Goal: Task Accomplishment & Management: Manage account settings

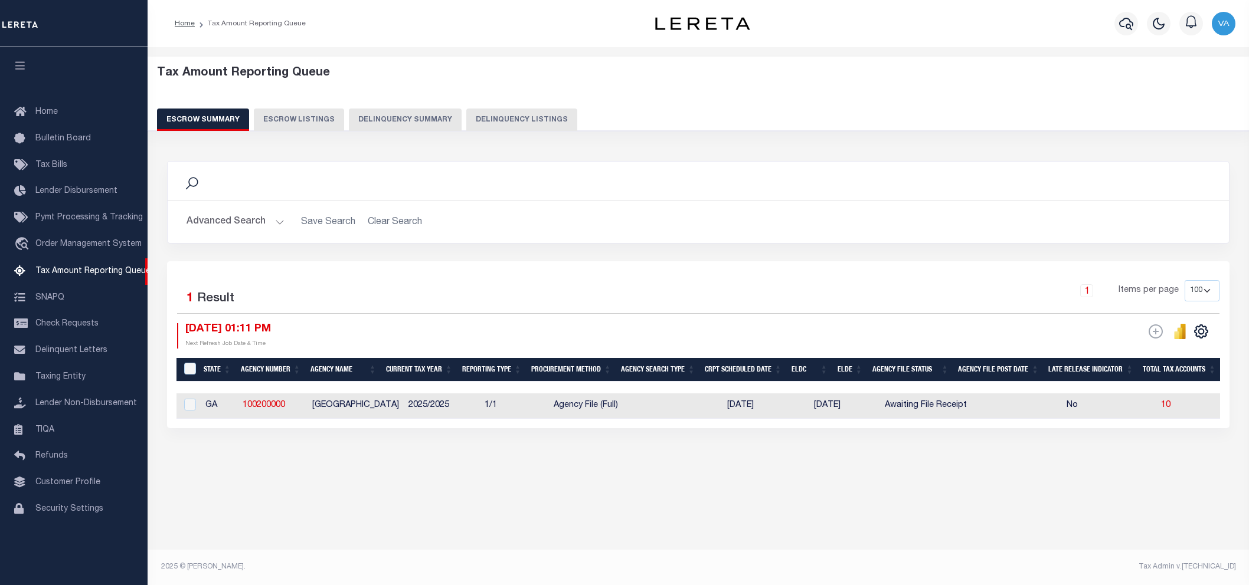
select select "100"
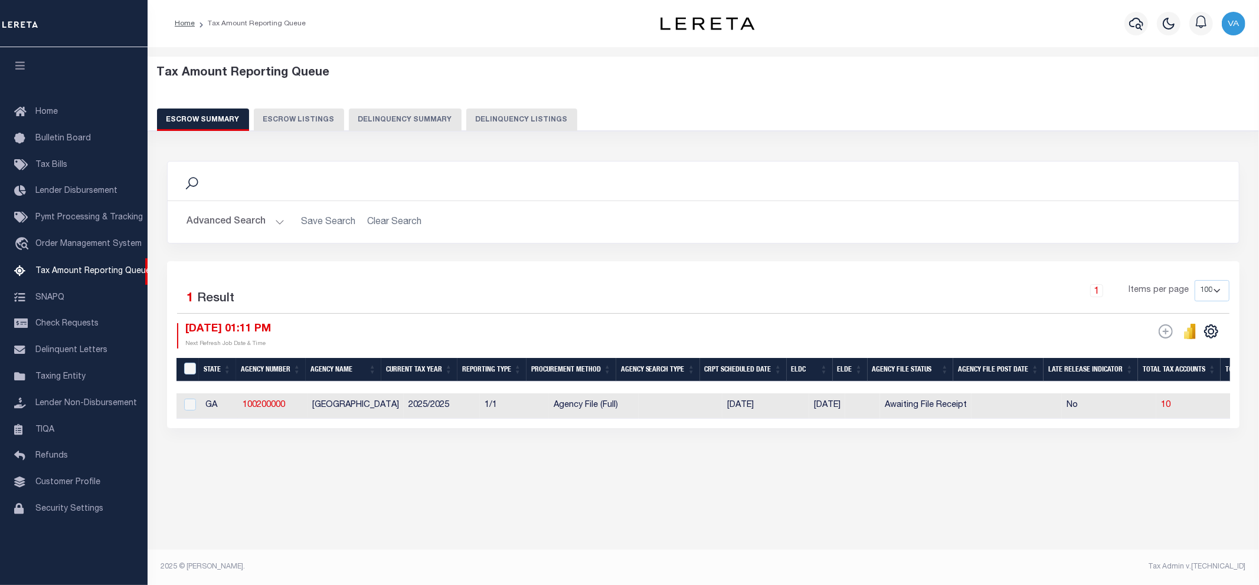
click at [292, 519] on div "Tax Amount Reporting Queue Escrow Summary Escrow Listings" at bounding box center [703, 290] width 1111 height 487
click at [635, 546] on div "Tax Amount Reporting Queue Escrow Summary Escrow Listings In" at bounding box center [703, 310] width 1111 height 527
click at [208, 212] on button "Advanced Search" at bounding box center [235, 222] width 98 height 23
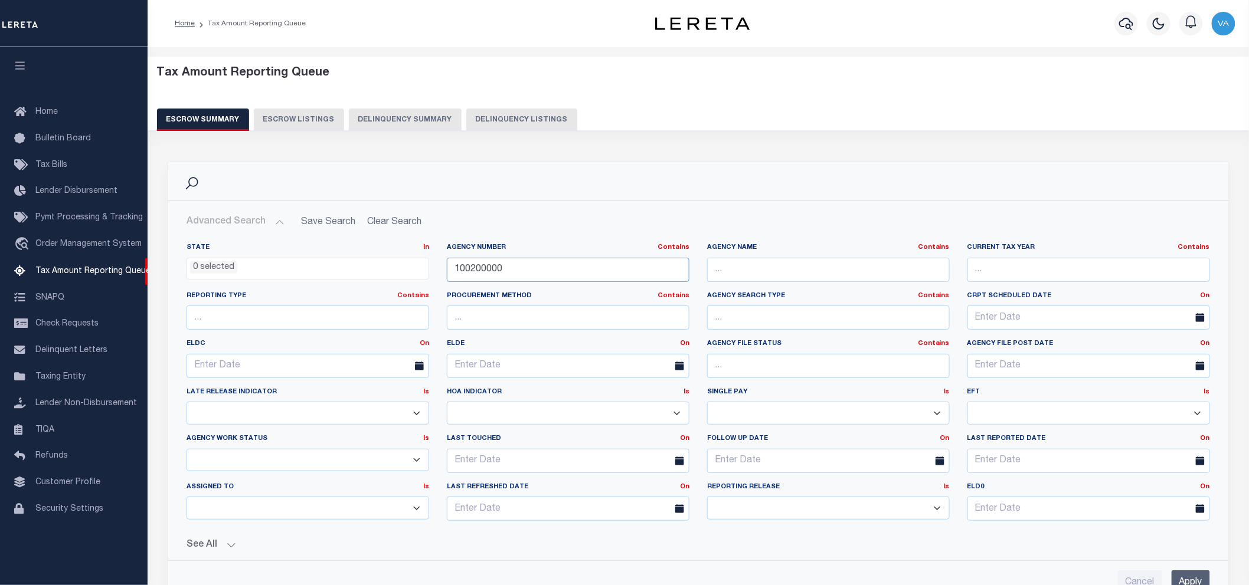
drag, startPoint x: 511, startPoint y: 273, endPoint x: 420, endPoint y: 281, distance: 91.8
click at [420, 281] on div "State In In AK AL AR AZ CA CO CT DC DE FL GA GU HI IA ID IL IN KS [GEOGRAPHIC_D…" at bounding box center [698, 386] width 1041 height 287
paste input "[URL][DOMAIN_NAME]"
click at [1187, 576] on input "Apply" at bounding box center [1190, 583] width 38 height 24
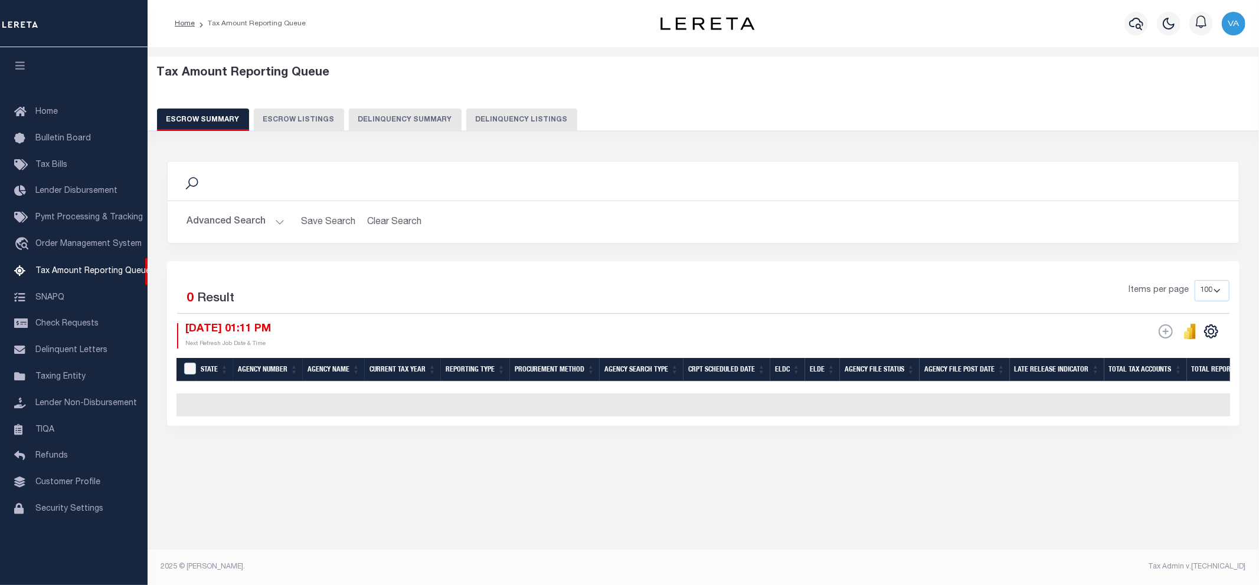
click at [247, 225] on button "Advanced Search" at bounding box center [235, 222] width 98 height 23
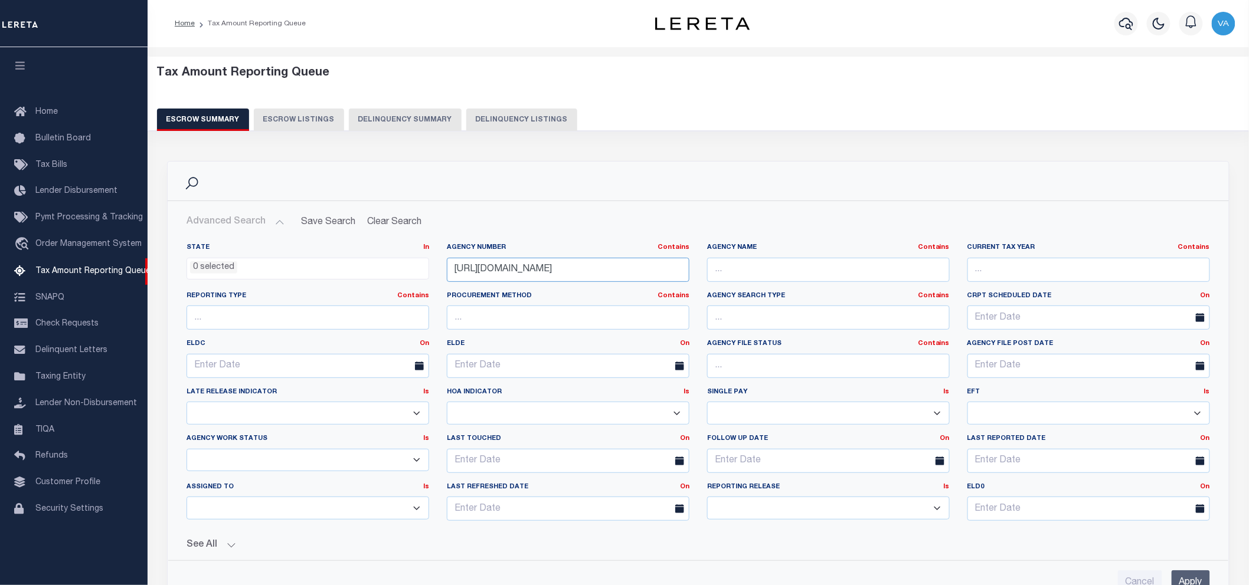
drag, startPoint x: 607, startPoint y: 268, endPoint x: 464, endPoint y: 279, distance: 143.2
click at [464, 279] on input "[URL][DOMAIN_NAME]" at bounding box center [568, 270] width 243 height 24
type input "h"
paste input "420260000"
click at [1201, 579] on input "Apply" at bounding box center [1190, 583] width 38 height 24
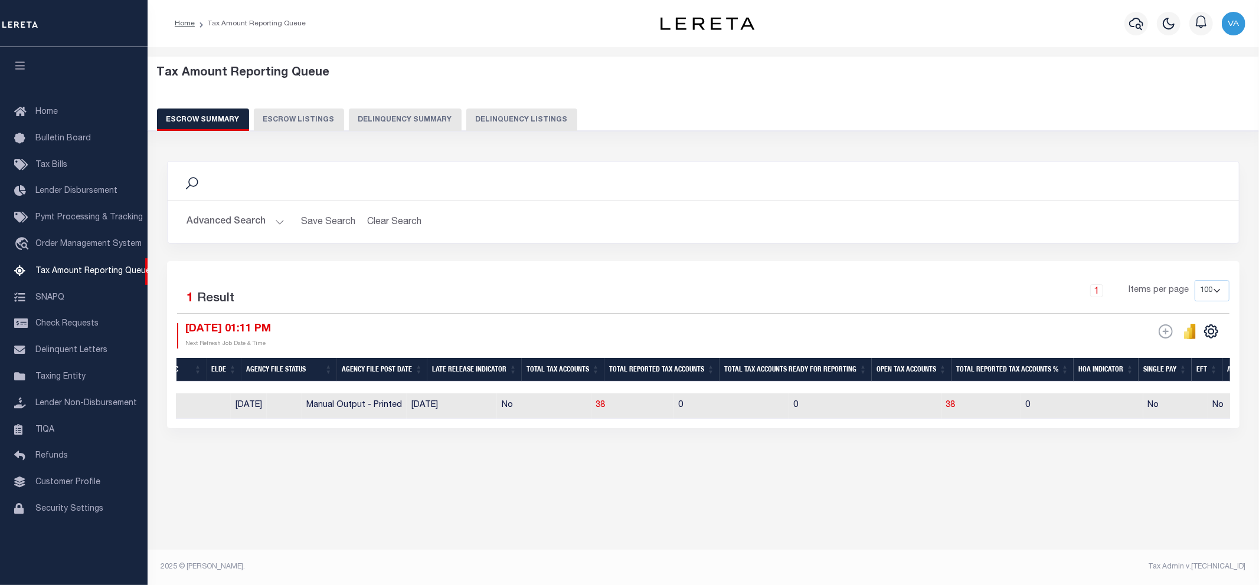
click at [270, 219] on button "Advanced Search" at bounding box center [235, 222] width 98 height 23
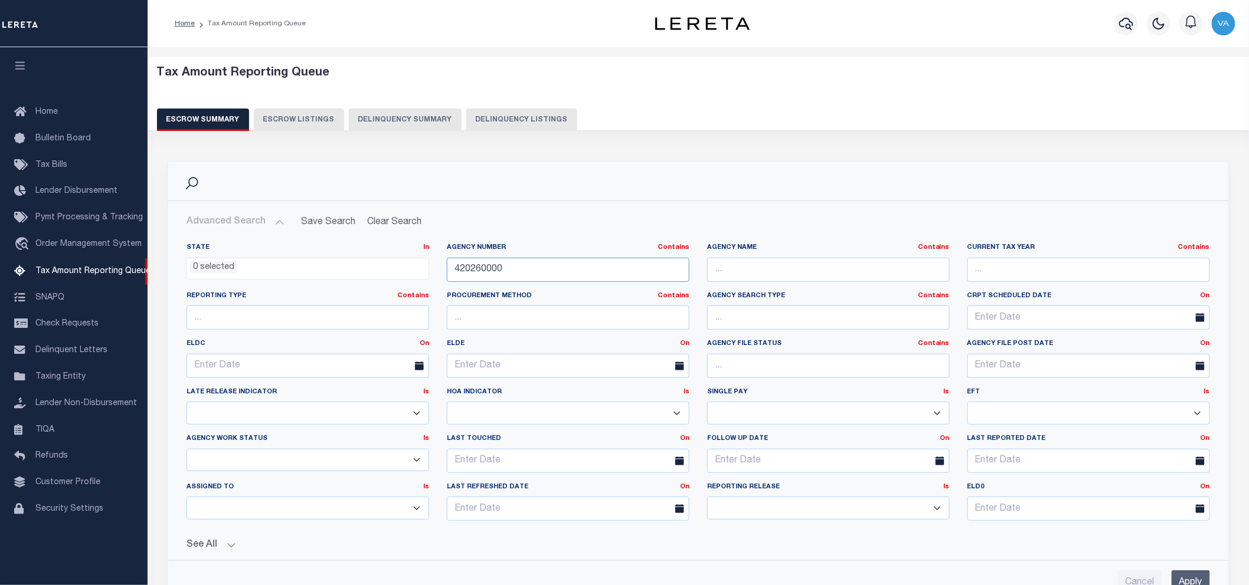
drag, startPoint x: 504, startPoint y: 273, endPoint x: 432, endPoint y: 275, distance: 72.6
click at [432, 275] on div "State In In AK AL AR AZ CA CO CT DC DE FL GA GU HI IA ID IL IN KS [GEOGRAPHIC_D…" at bounding box center [698, 386] width 1041 height 287
paste input "2100601"
type input "422100601"
click at [1200, 579] on input "Apply" at bounding box center [1190, 583] width 38 height 24
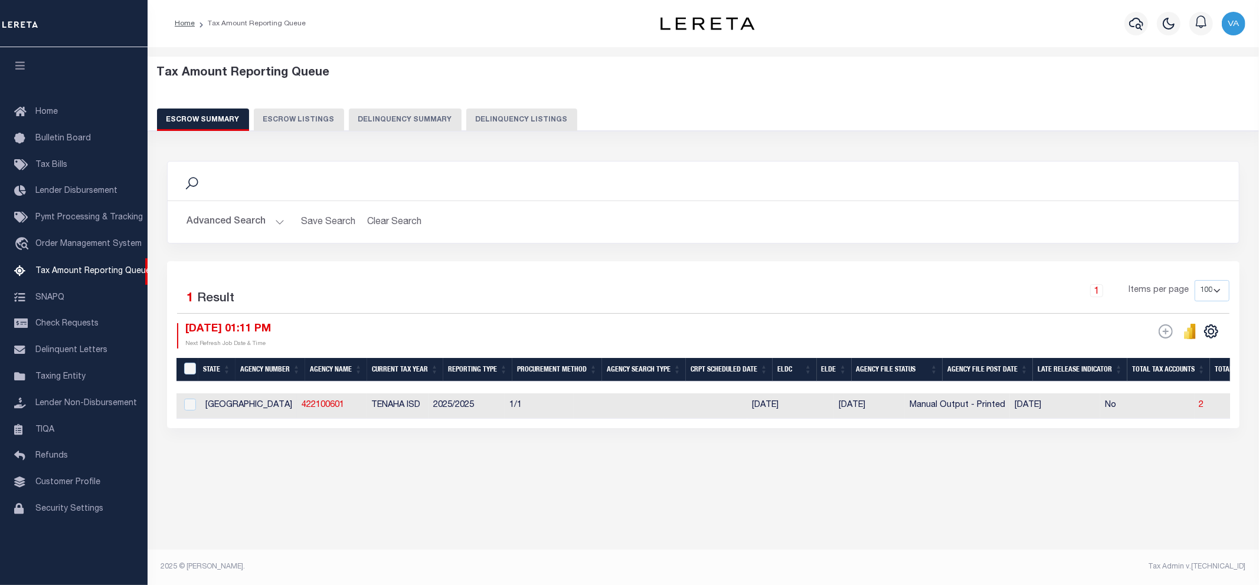
click at [574, 408] on td at bounding box center [619, 406] width 90 height 25
checkbox input "true"
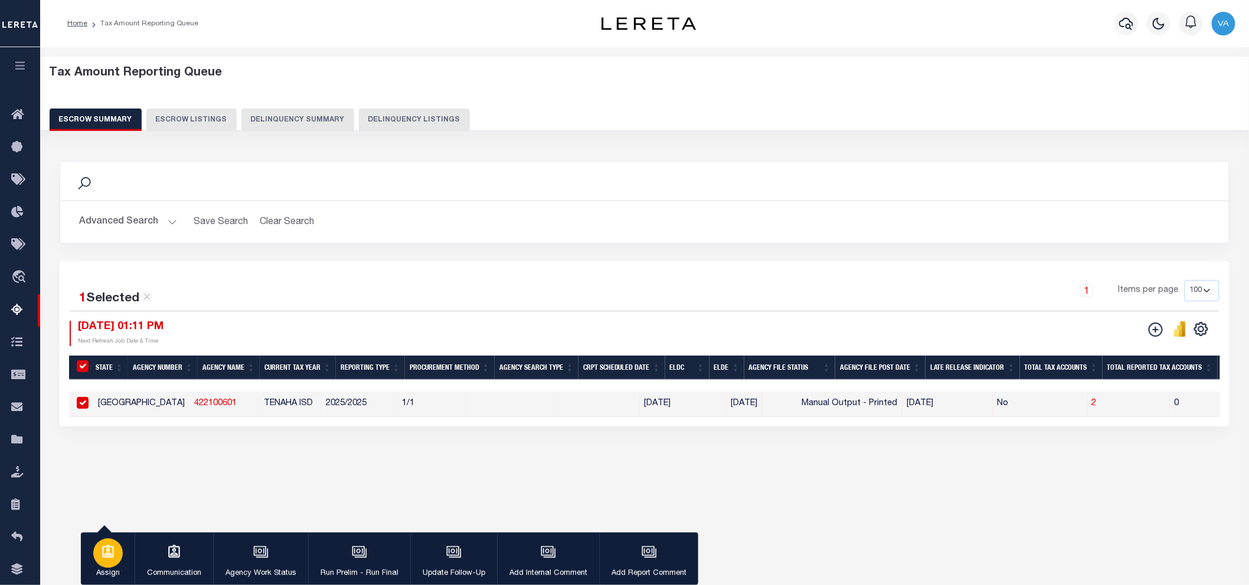
click at [116, 565] on button "Assign" at bounding box center [108, 559] width 54 height 53
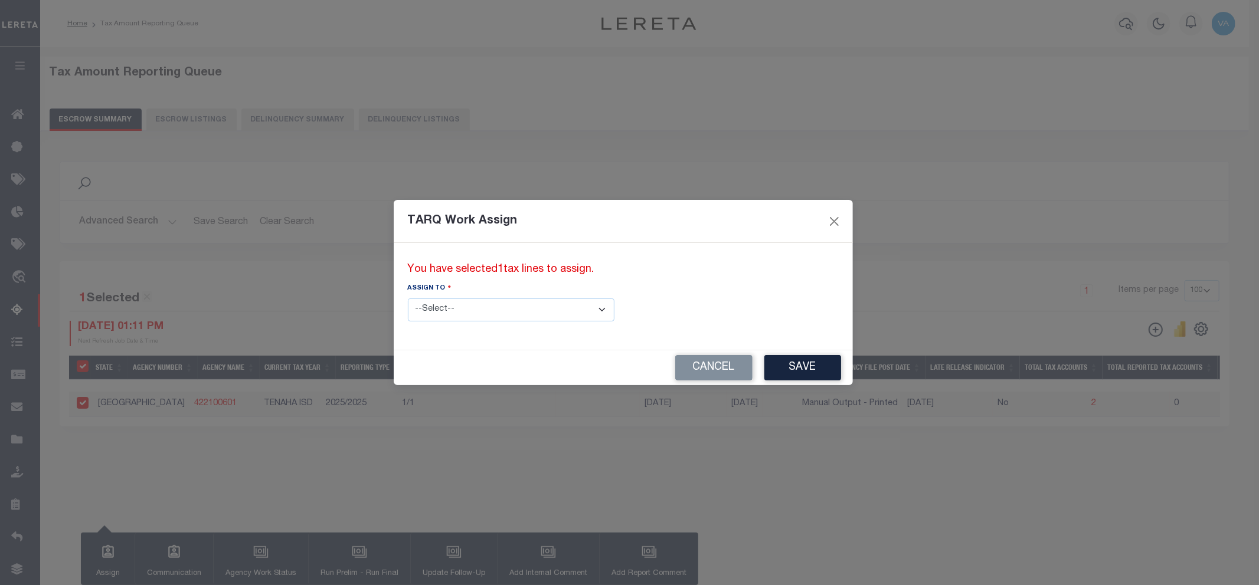
click at [474, 308] on select "--Select-- --Unassigned-- --Unassigned-- [PERSON_NAME] [PERSON_NAME] [PERSON_NA…" at bounding box center [511, 310] width 207 height 23
select select "[PERSON_NAME]"
click at [408, 299] on select "--Select-- --Unassigned-- --Unassigned-- [PERSON_NAME] [PERSON_NAME] [PERSON_NA…" at bounding box center [511, 310] width 207 height 23
click at [764, 362] on button "Save" at bounding box center [802, 367] width 77 height 25
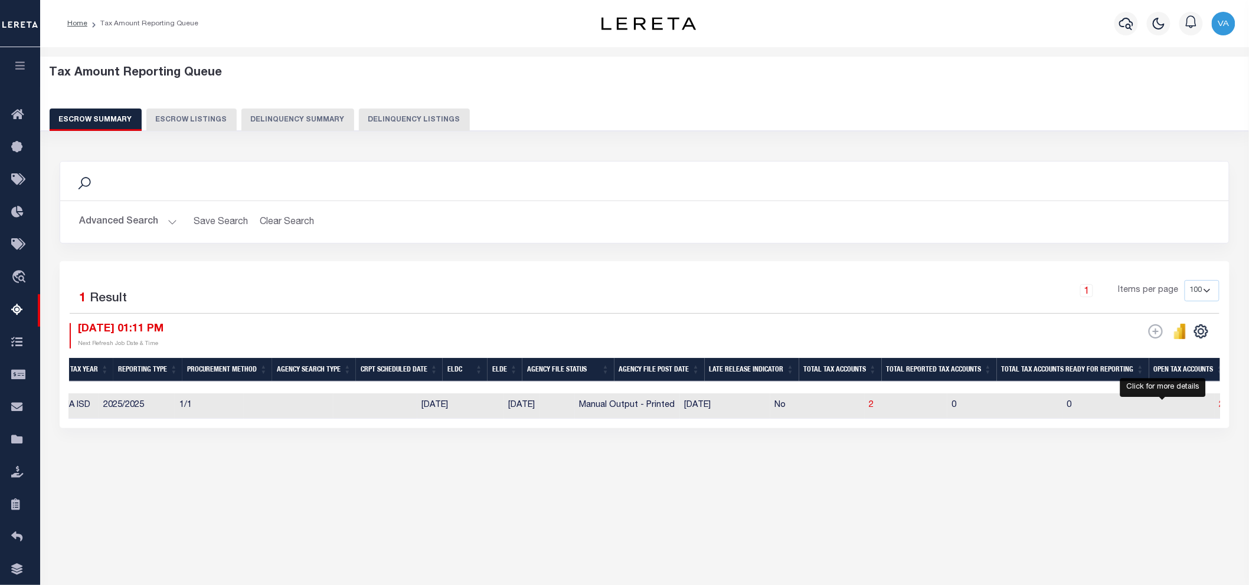
click at [1219, 405] on span "2" at bounding box center [1221, 405] width 5 height 8
select select "100"
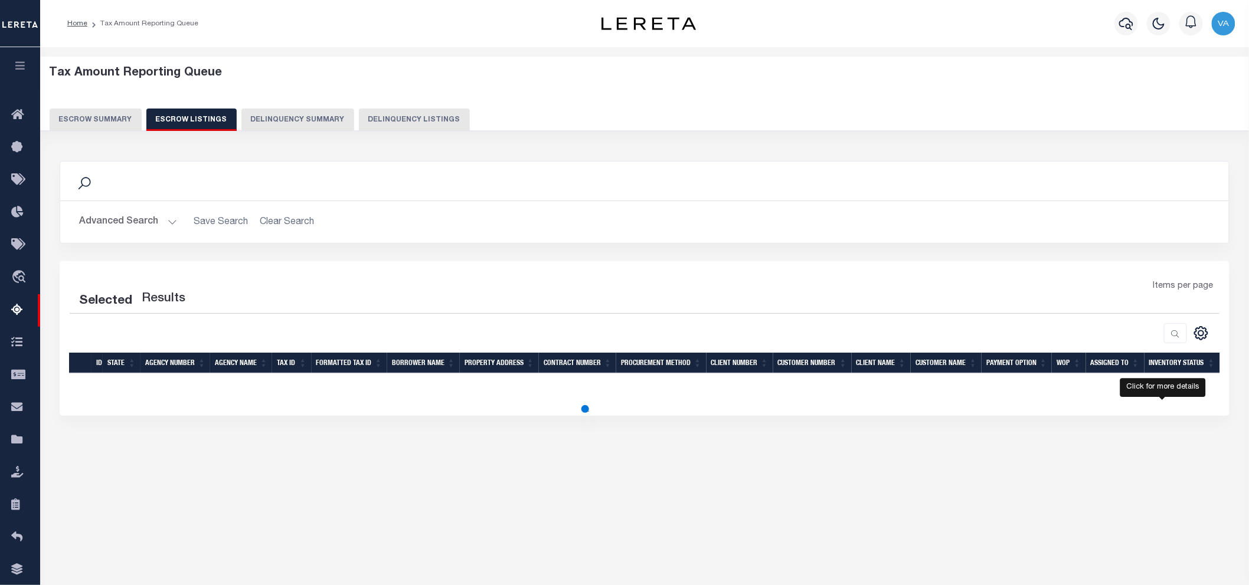
select select "100"
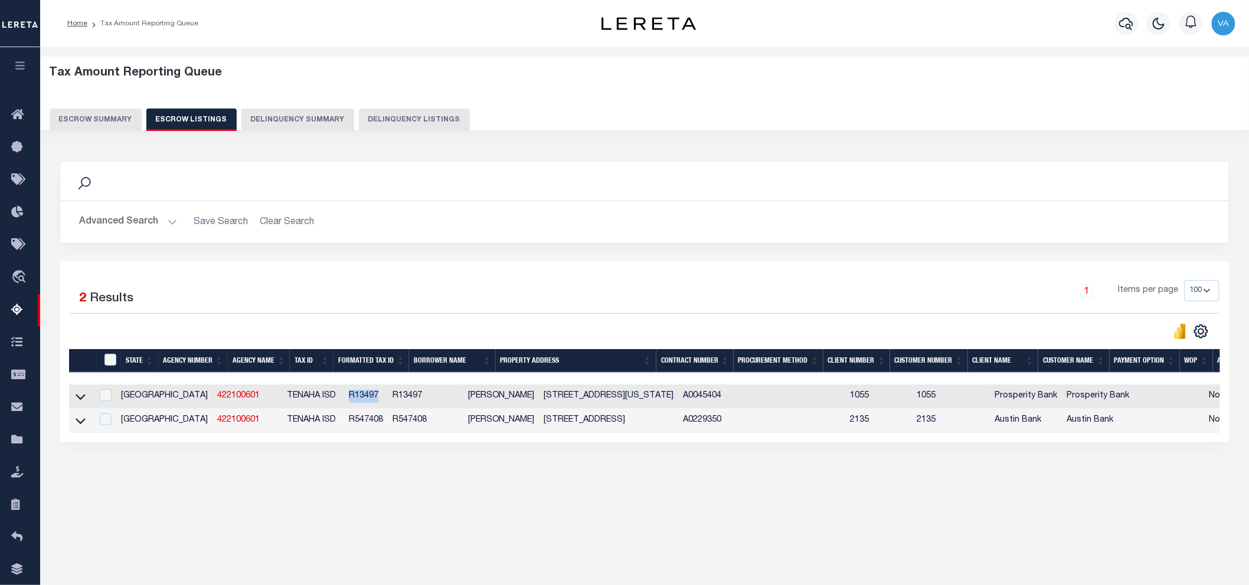
drag, startPoint x: 322, startPoint y: 398, endPoint x: 294, endPoint y: 401, distance: 28.0
click at [344, 401] on td "R13497" at bounding box center [366, 397] width 44 height 24
checkbox input "true"
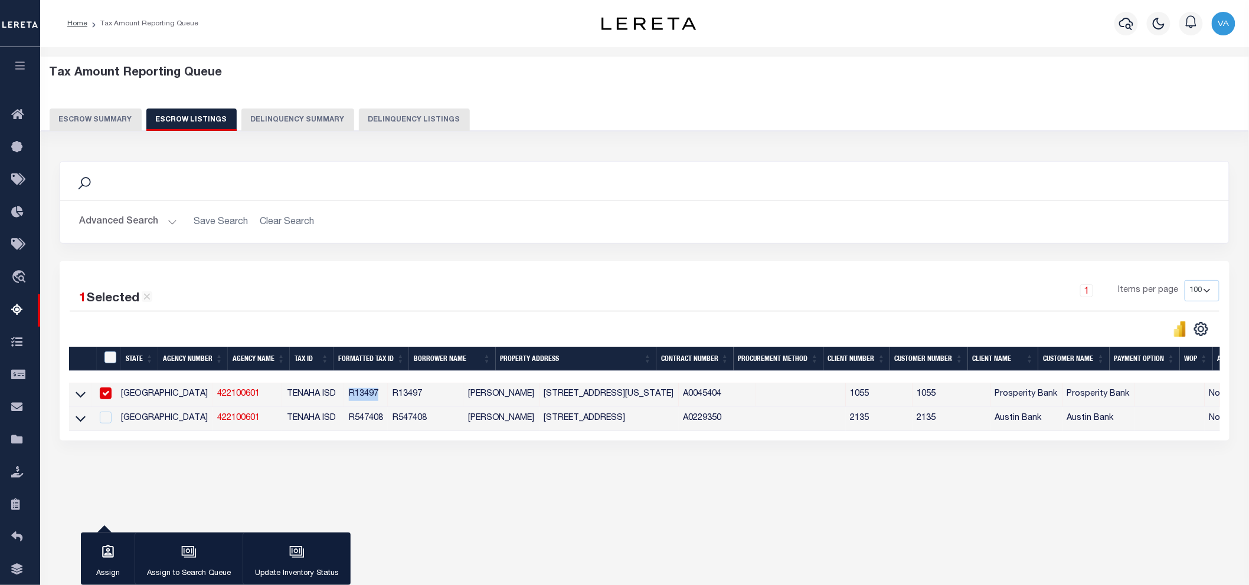
copy td "R13497"
drag, startPoint x: 332, startPoint y: 421, endPoint x: 295, endPoint y: 421, distance: 37.2
click at [295, 421] on tr "TX 422100601 TENAHA ISD R547408 R547408 [PERSON_NAME] 10677 FM [GEOGRAPHIC_DATA…" at bounding box center [725, 419] width 1312 height 24
copy td "R547408"
click at [112, 116] on button "Escrow Summary" at bounding box center [96, 120] width 92 height 22
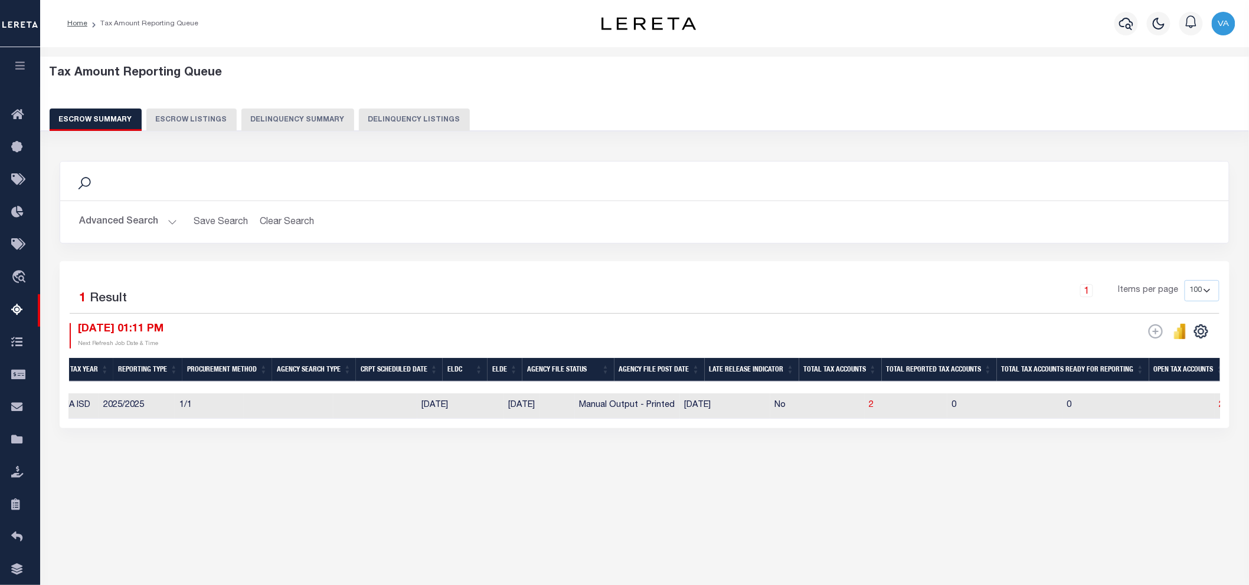
click at [333, 402] on td at bounding box center [375, 406] width 84 height 25
checkbox input "true"
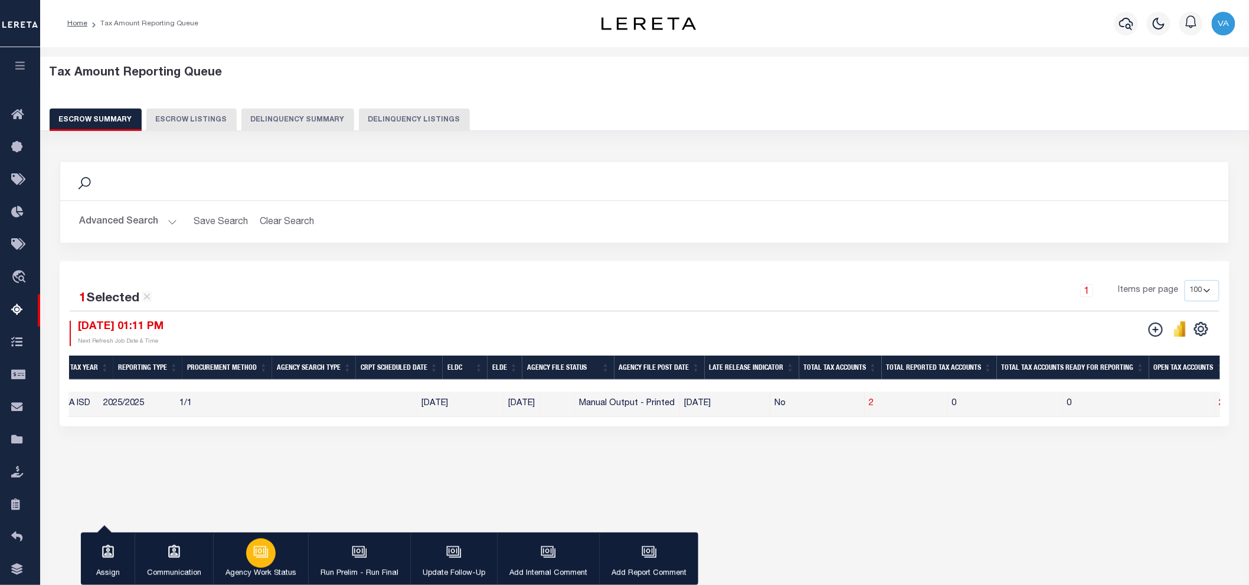
click at [251, 555] on div "button" at bounding box center [261, 554] width 30 height 30
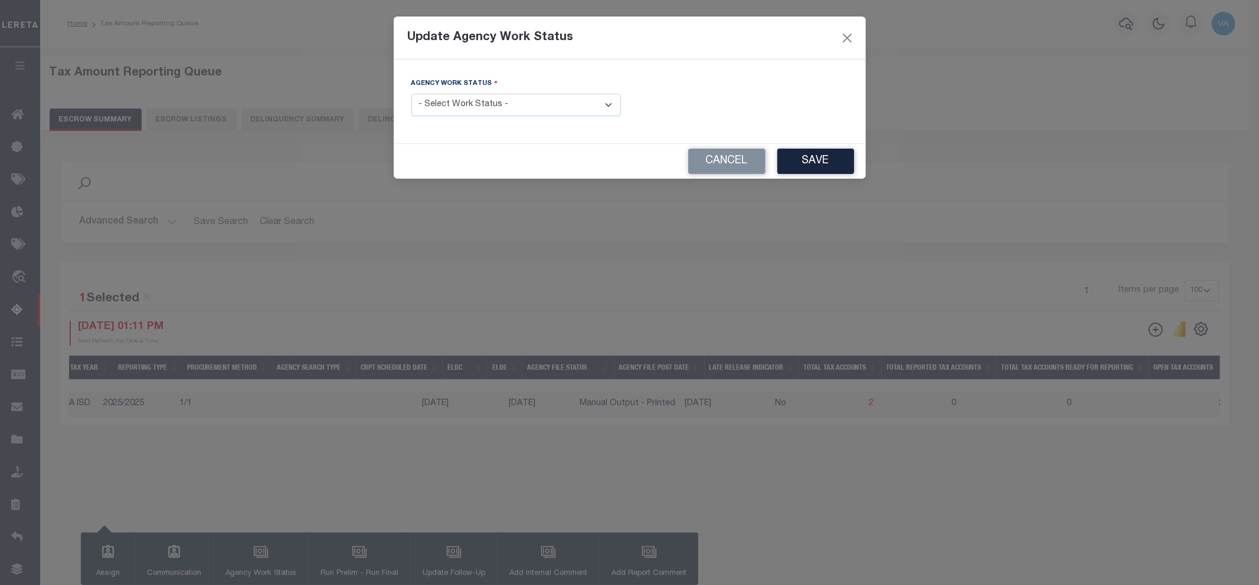
click at [489, 107] on select "- Select Work Status - New In Progress Pending Agency Follow-up Pending QC Read…" at bounding box center [515, 105] width 209 height 23
click at [843, 35] on button "Close" at bounding box center [846, 37] width 15 height 15
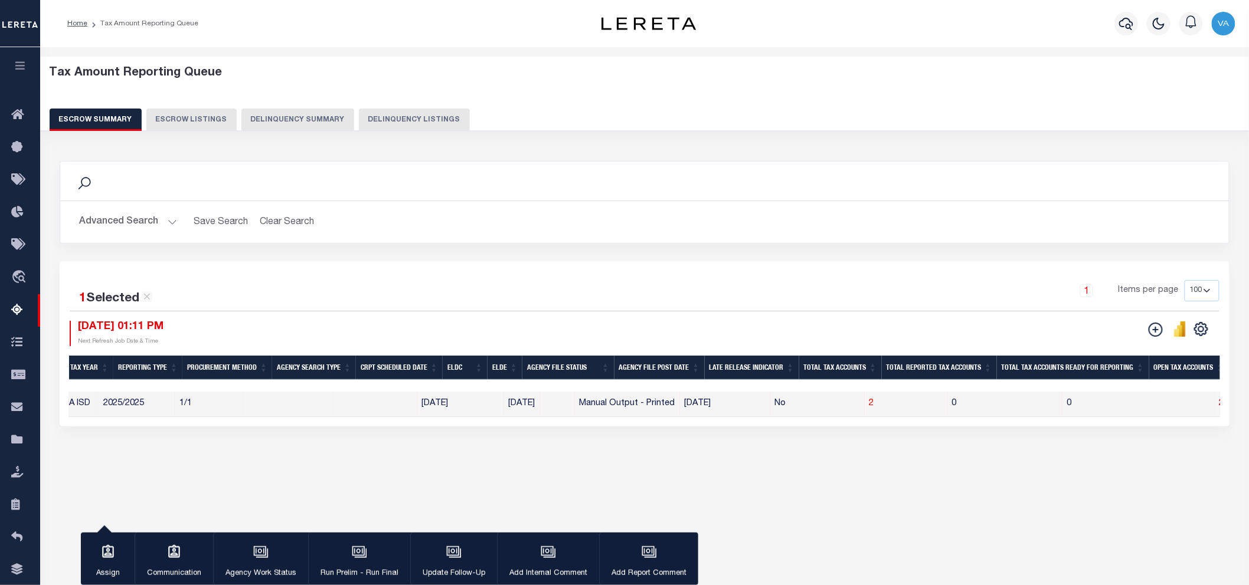
drag, startPoint x: 716, startPoint y: 415, endPoint x: 964, endPoint y: 419, distance: 248.4
click at [964, 417] on div "State Agency Number Agency Name Current Tax Year Reporting Type Procurement Met…" at bounding box center [644, 404] width 1151 height 25
click at [660, 497] on div "Tax Amount Reporting Queue Escrow Summary Escrow Listings In" at bounding box center [644, 278] width 1201 height 438
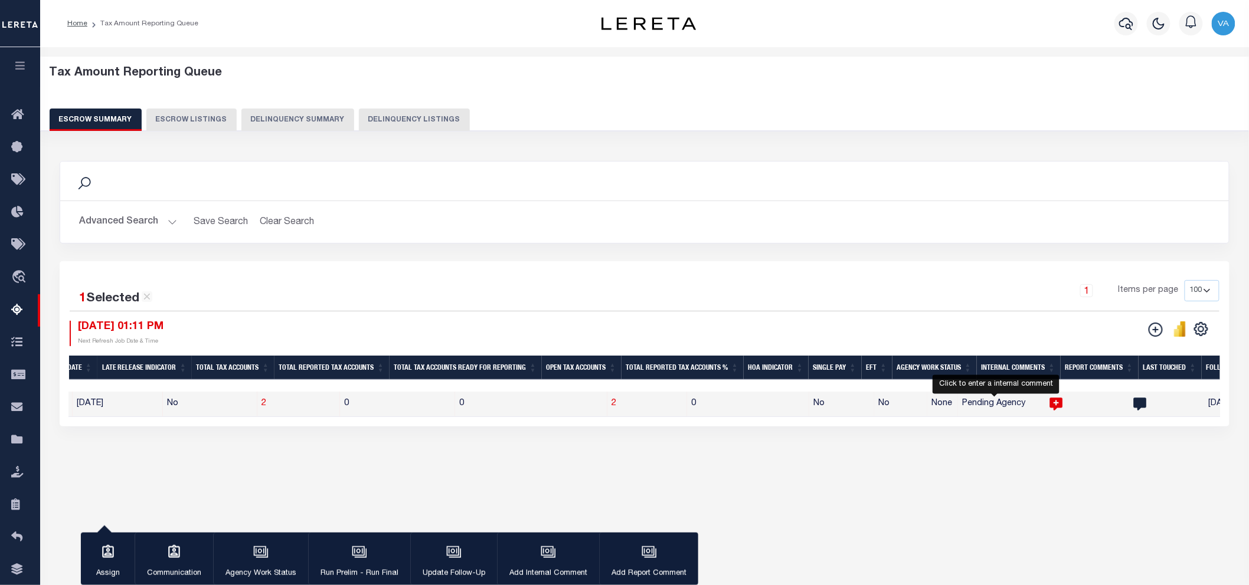
click at [1049, 402] on icon "" at bounding box center [1056, 404] width 15 height 15
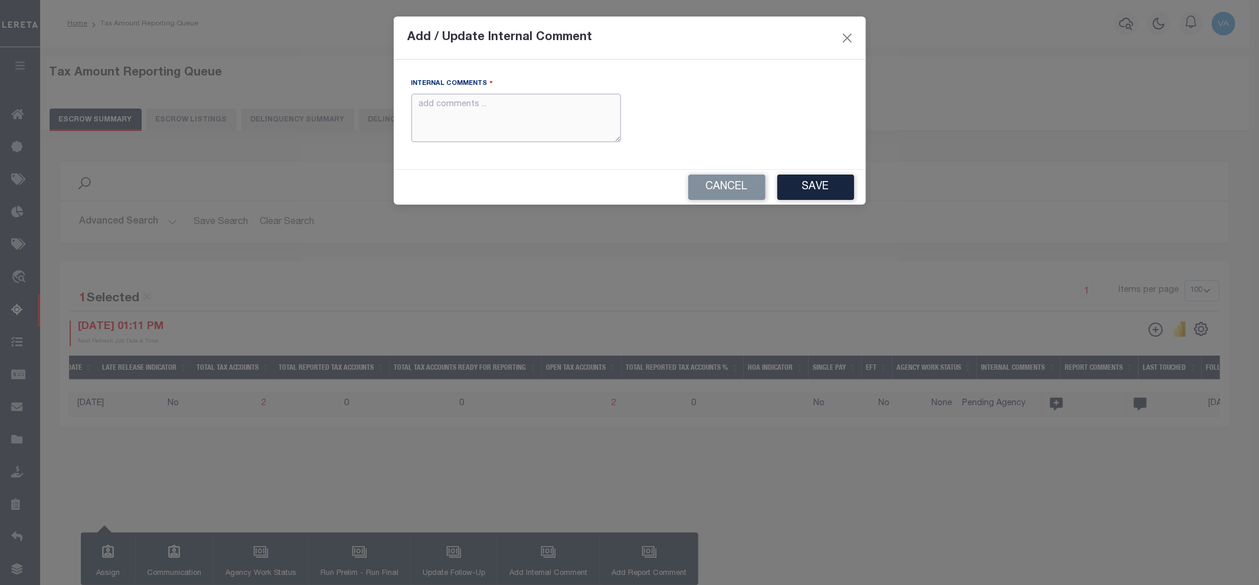
click at [449, 102] on textarea "Internal Comments" at bounding box center [515, 118] width 209 height 49
paste textarea "For TX state 2025 amounts are updated in November"
type textarea "For TX state 2025 amounts are updated in November"
click at [843, 193] on button "Save" at bounding box center [815, 187] width 77 height 25
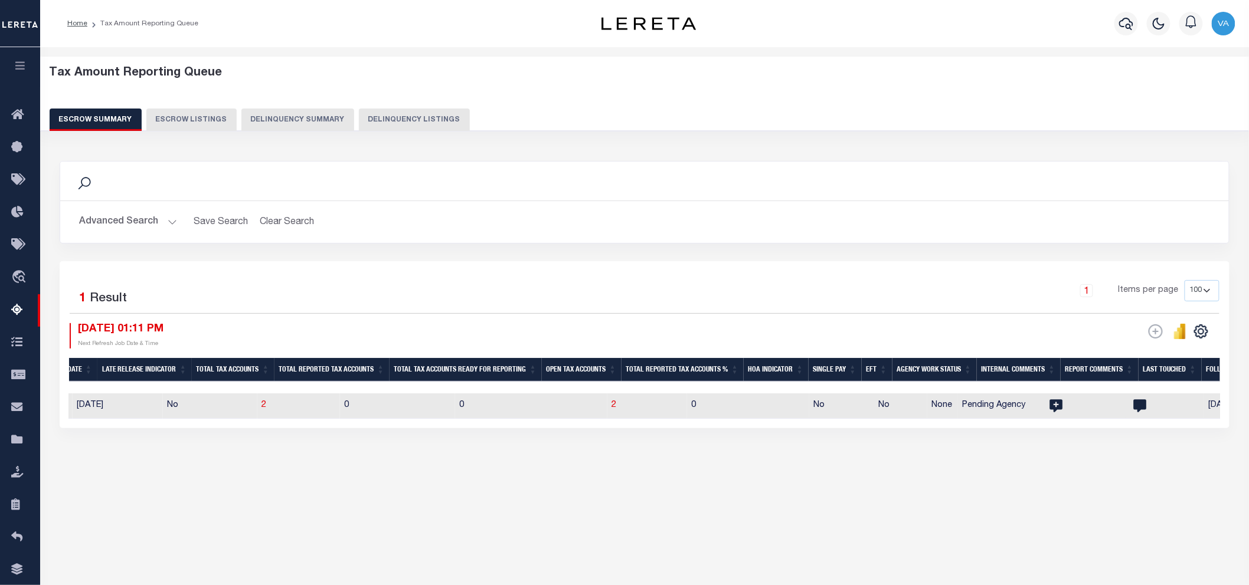
click at [148, 219] on button "Advanced Search" at bounding box center [128, 222] width 98 height 23
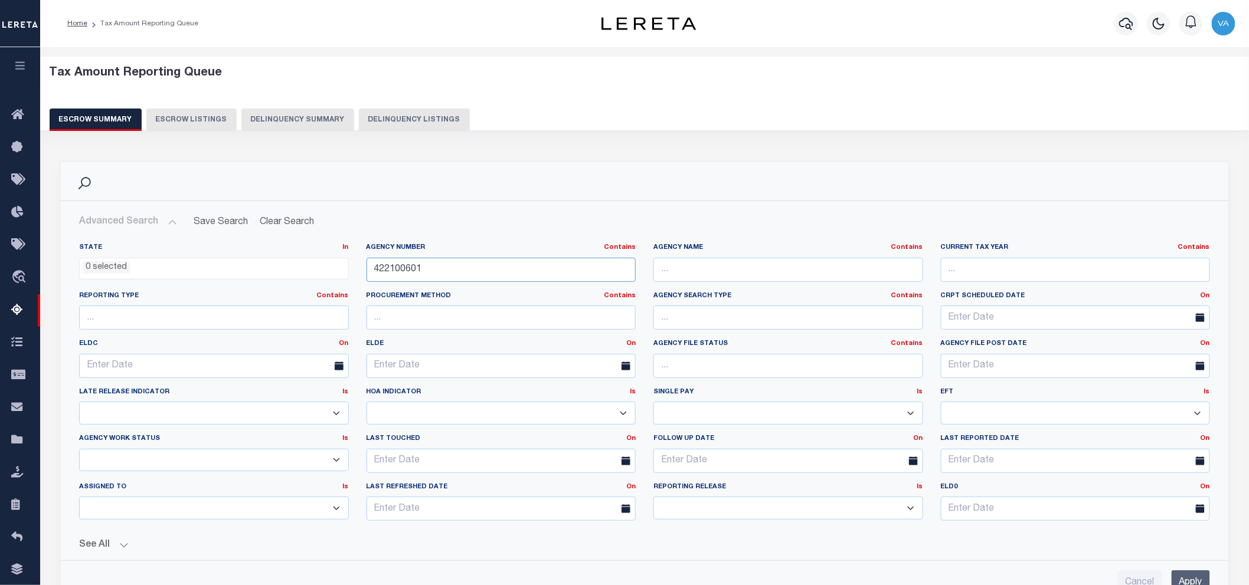
drag, startPoint x: 437, startPoint y: 267, endPoint x: 355, endPoint y: 267, distance: 82.0
click at [355, 267] on div "State In In AK AL AR AZ CA CO CT DC DE FL GA GU HI IA ID IL IN KS [GEOGRAPHIC_D…" at bounding box center [644, 386] width 1148 height 287
paste input "150670000"
type input "150670000"
click at [1182, 571] on input "Apply" at bounding box center [1190, 583] width 38 height 24
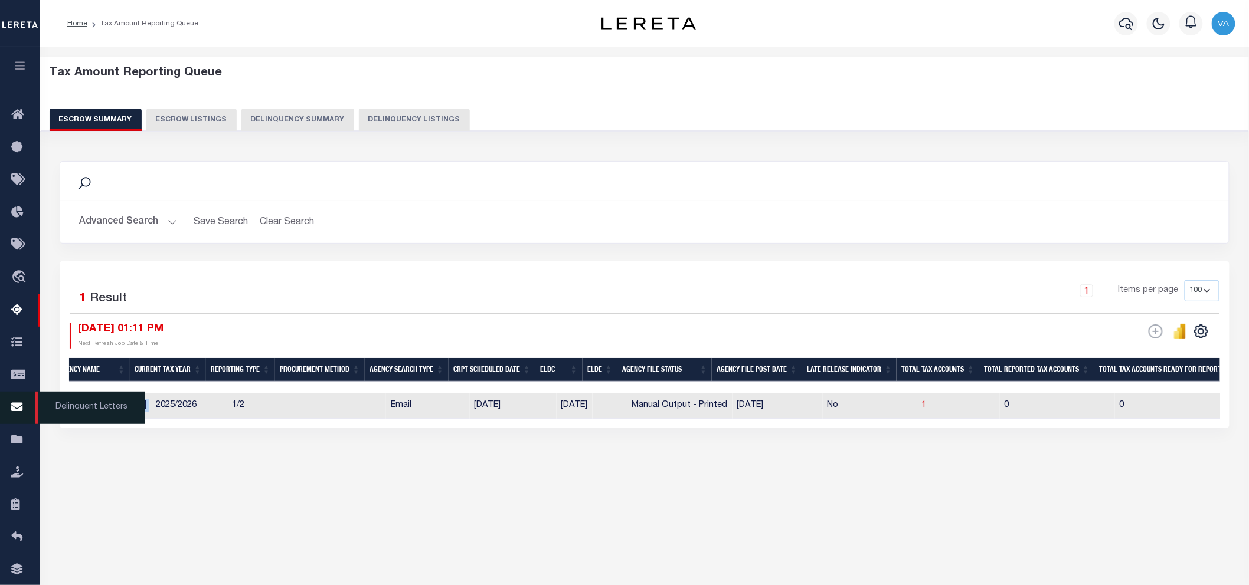
scroll to position [0, 0]
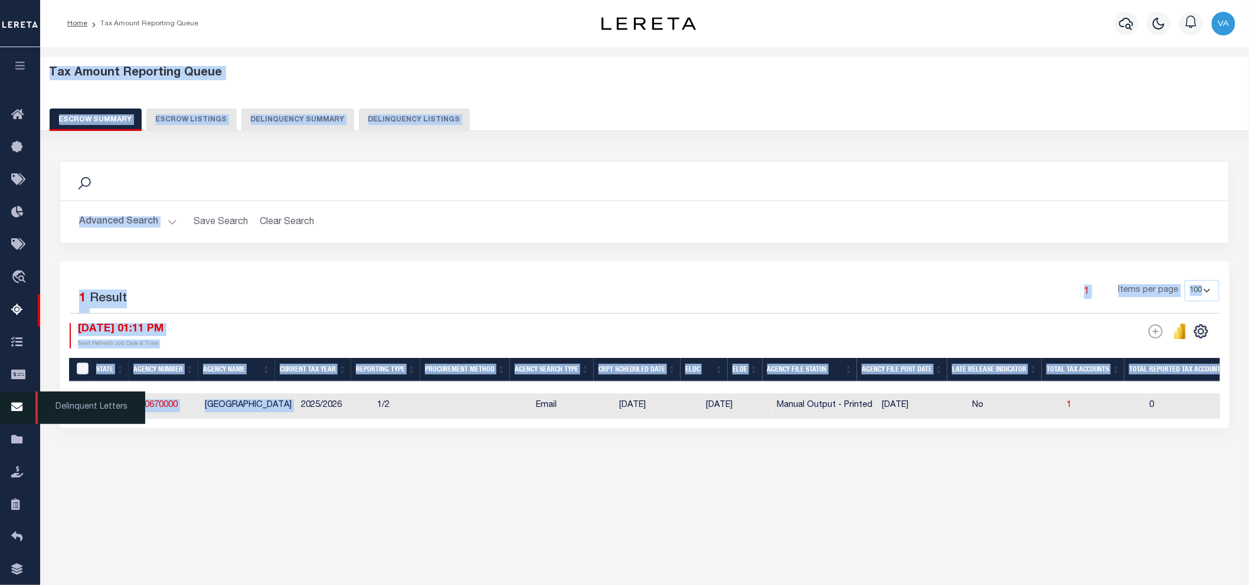
drag, startPoint x: 140, startPoint y: 419, endPoint x: 0, endPoint y: 411, distance: 140.1
click at [0, 411] on div "Home Tax Amount Reporting Queue" at bounding box center [624, 287] width 1249 height 574
click at [133, 458] on div "Search Advanced Search Save Search Clear Search EscrowSummaryGridWrapper_dynami…" at bounding box center [644, 306] width 1185 height 314
click at [171, 464] on div "Search Advanced Search Save Search Clear Search EscrowSummaryGridWrapper_dynami…" at bounding box center [644, 306] width 1185 height 314
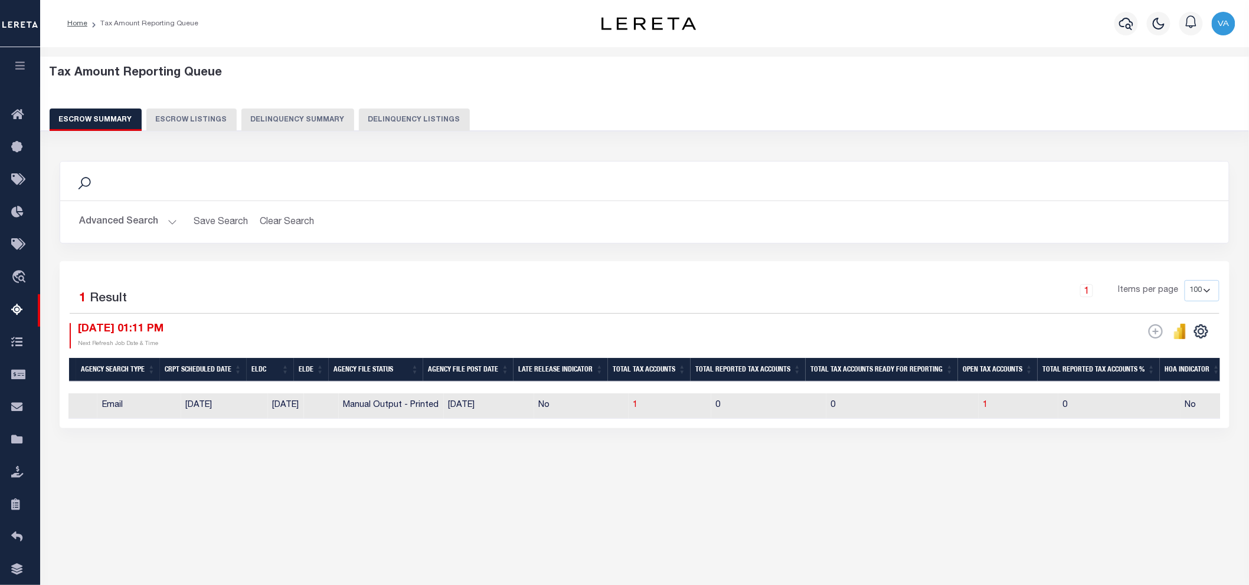
scroll to position [0, 504]
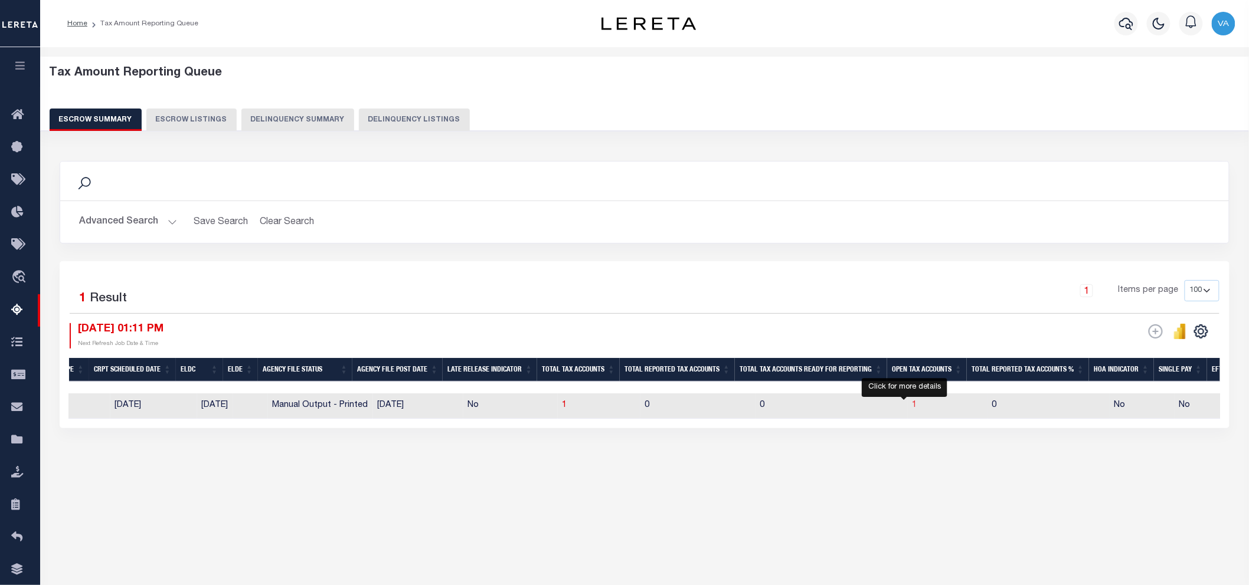
click at [912, 406] on span "1" at bounding box center [914, 405] width 5 height 8
select select "100"
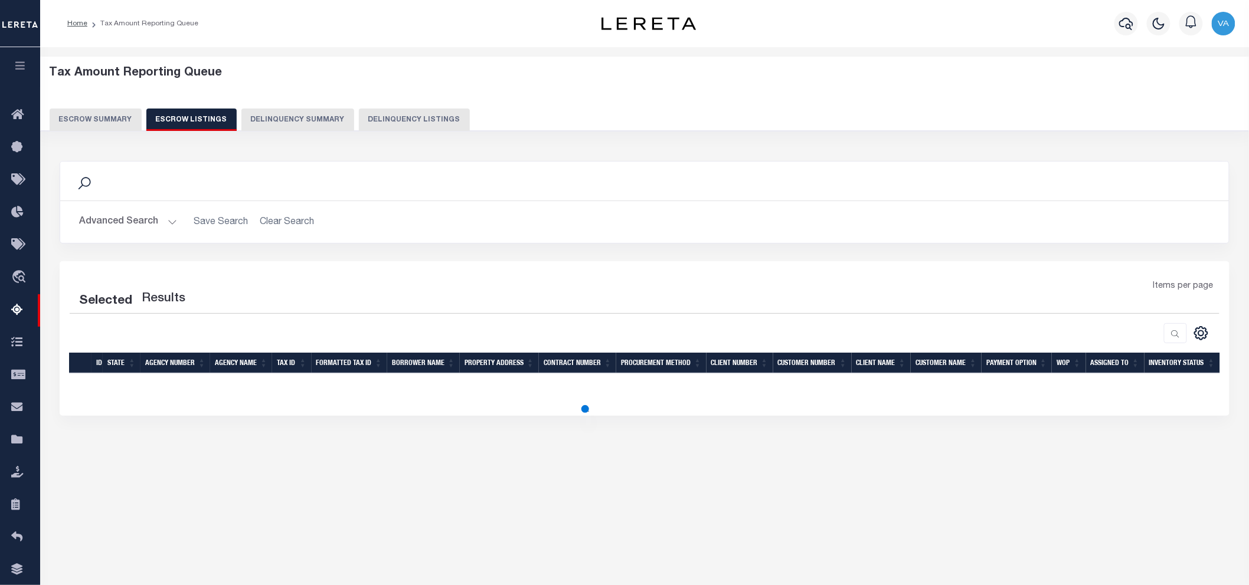
select select "100"
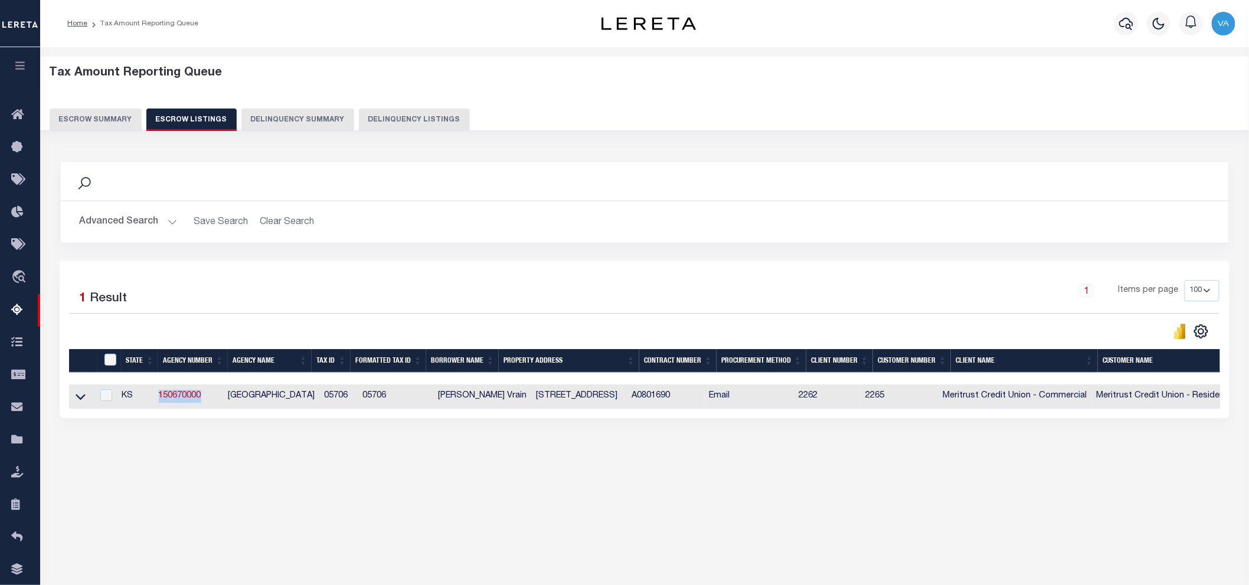
drag, startPoint x: 213, startPoint y: 398, endPoint x: 160, endPoint y: 398, distance: 53.1
click at [160, 398] on td "150670000" at bounding box center [189, 397] width 70 height 24
checkbox input "true"
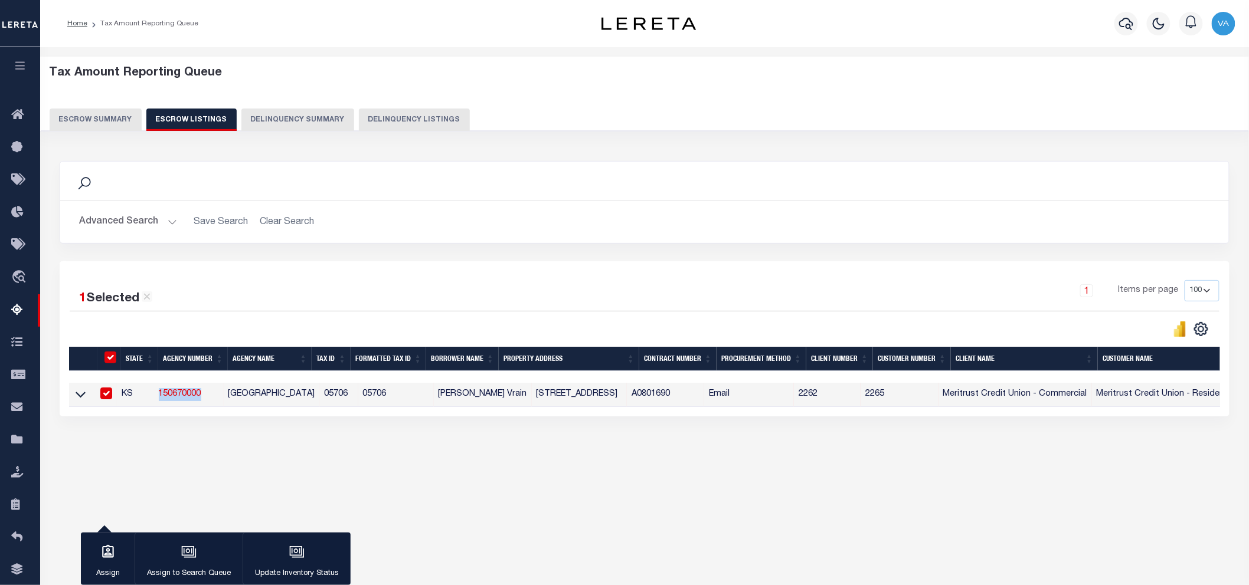
copy link "150670000"
click at [111, 113] on button "Escrow Summary" at bounding box center [96, 120] width 92 height 22
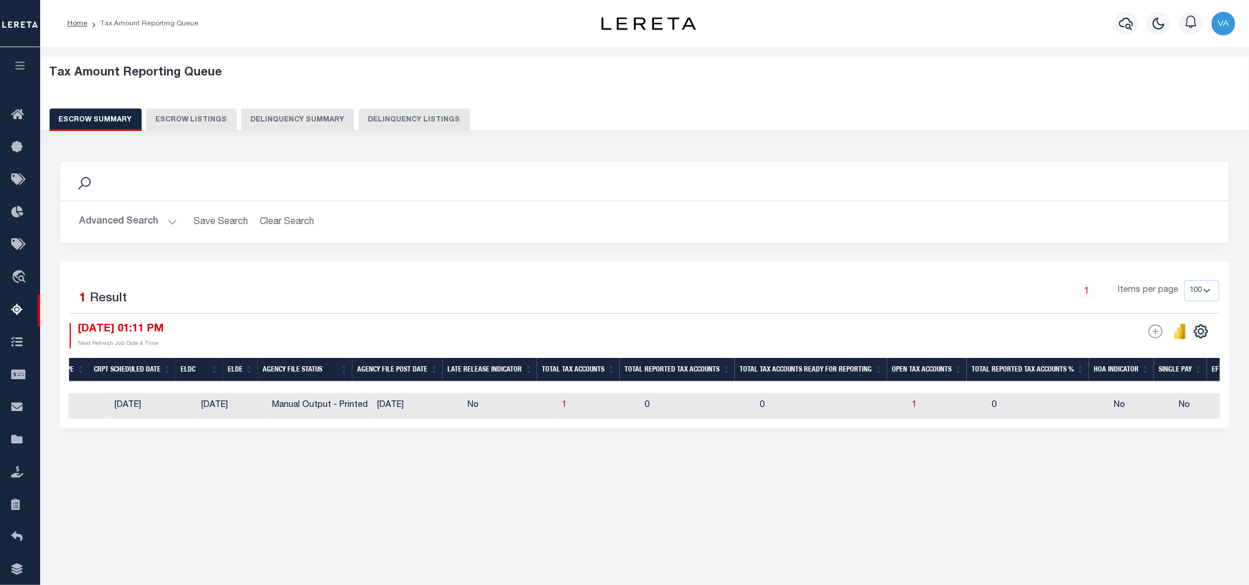
click at [475, 408] on td "No" at bounding box center [510, 406] width 94 height 25
checkbox input "true"
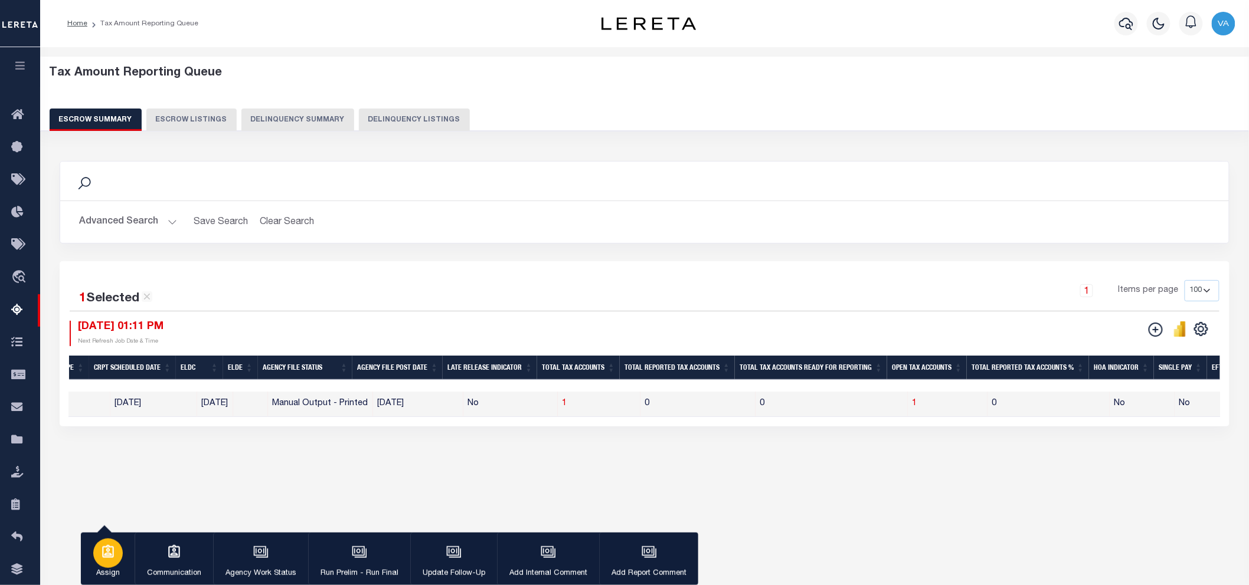
click at [118, 559] on div "button" at bounding box center [108, 554] width 30 height 30
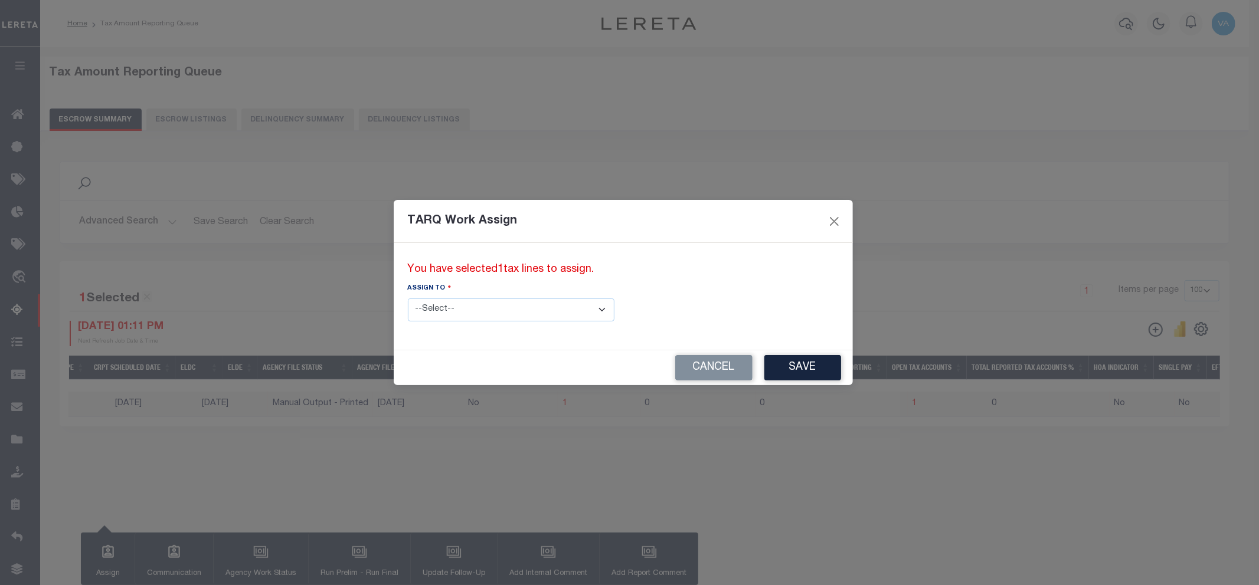
click at [452, 312] on select "--Select-- --Unassigned-- --Unassigned-- [PERSON_NAME] [PERSON_NAME] [PERSON_NA…" at bounding box center [511, 310] width 207 height 23
select select "[PERSON_NAME]"
click at [408, 299] on select "--Select-- --Unassigned-- --Unassigned-- [PERSON_NAME] [PERSON_NAME] [PERSON_NA…" at bounding box center [511, 310] width 207 height 23
click at [764, 368] on button "Save" at bounding box center [802, 367] width 77 height 25
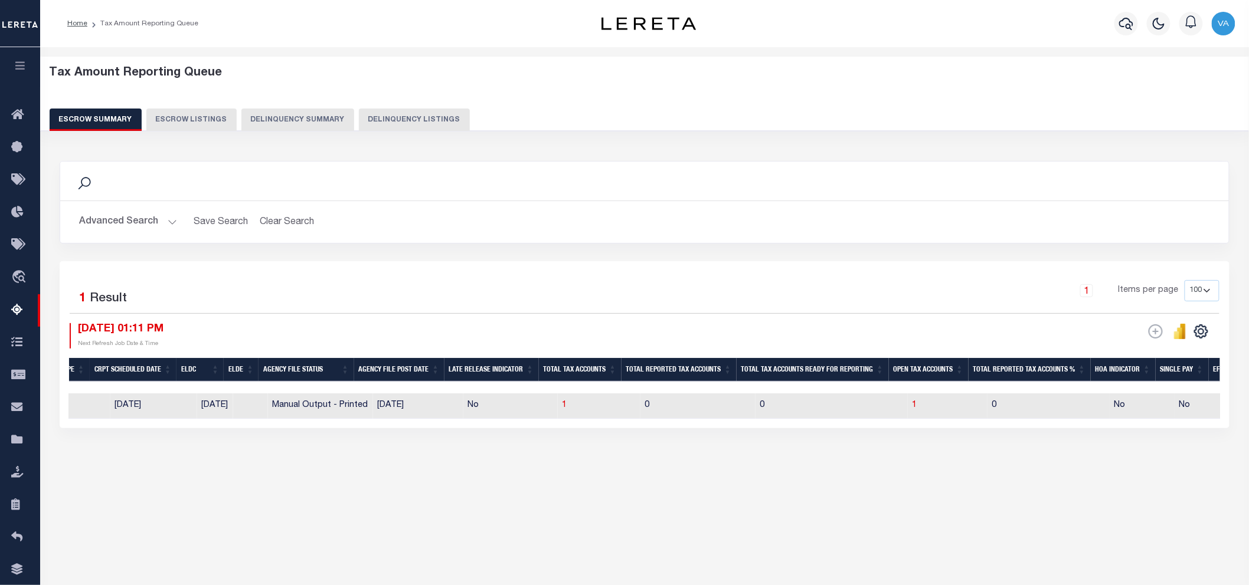
click at [853, 428] on div "1 Selected 1 Result 1 Items per page 10 25 50 100 500 [DATE] 01:11 PM ESCROW We…" at bounding box center [644, 344] width 1169 height 167
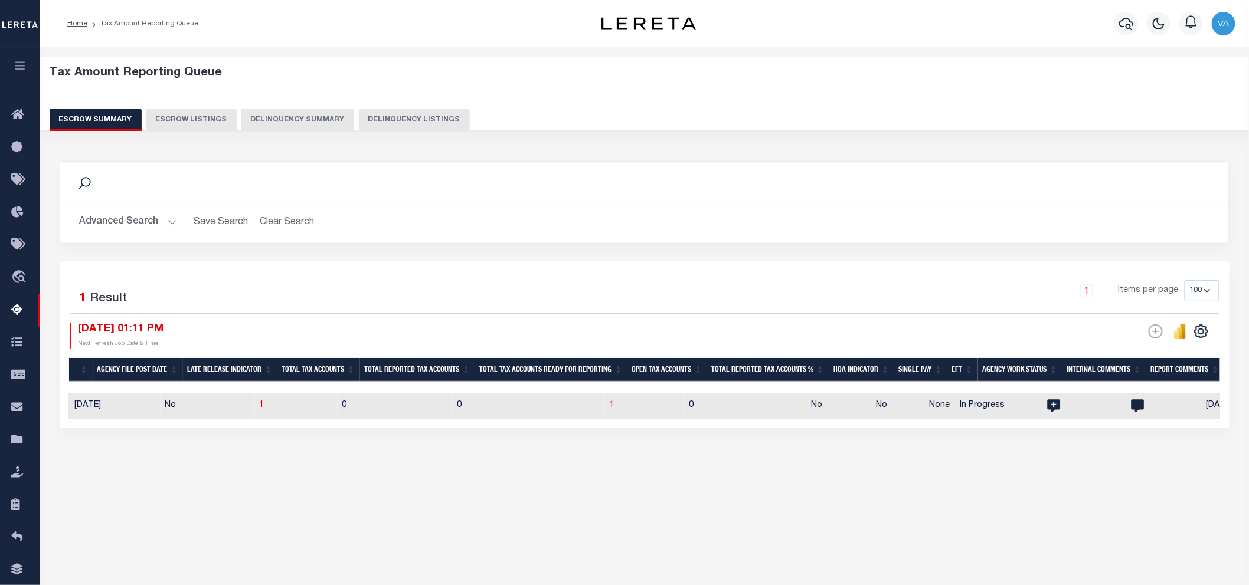
scroll to position [0, 811]
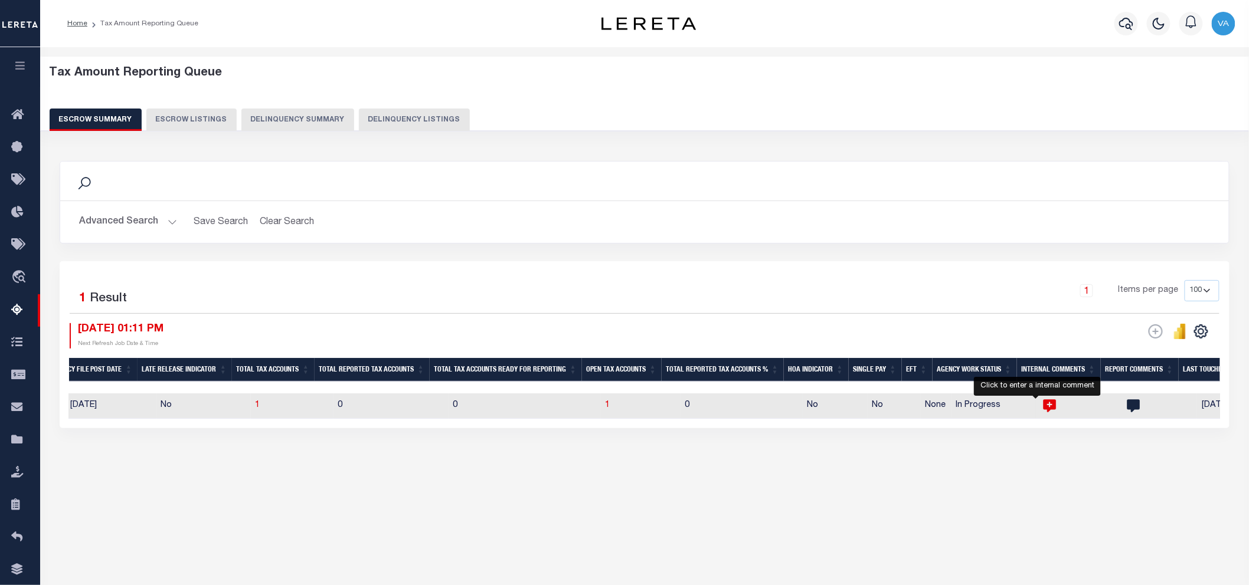
click at [1043, 402] on icon at bounding box center [1049, 406] width 13 height 13
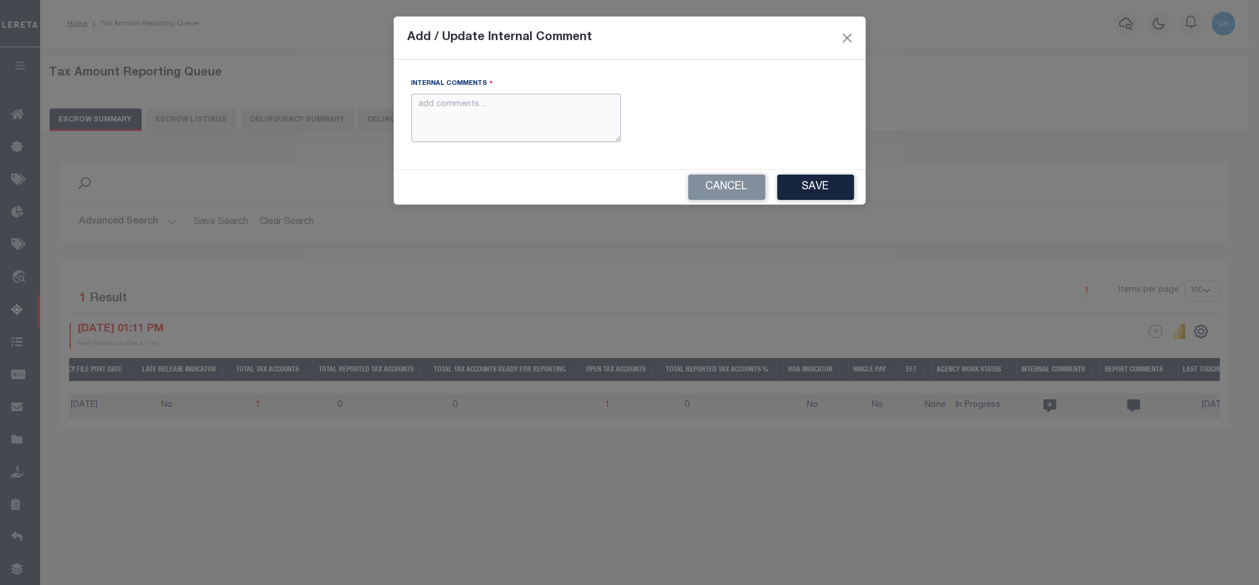
click at [555, 111] on textarea "Internal Comments" at bounding box center [515, 118] width 209 height 49
paste textarea "For KS state 2025 amounts are updated in November"
type textarea "For KS state 2025 amounts are updated in November"
click at [841, 192] on button "Save" at bounding box center [815, 187] width 77 height 25
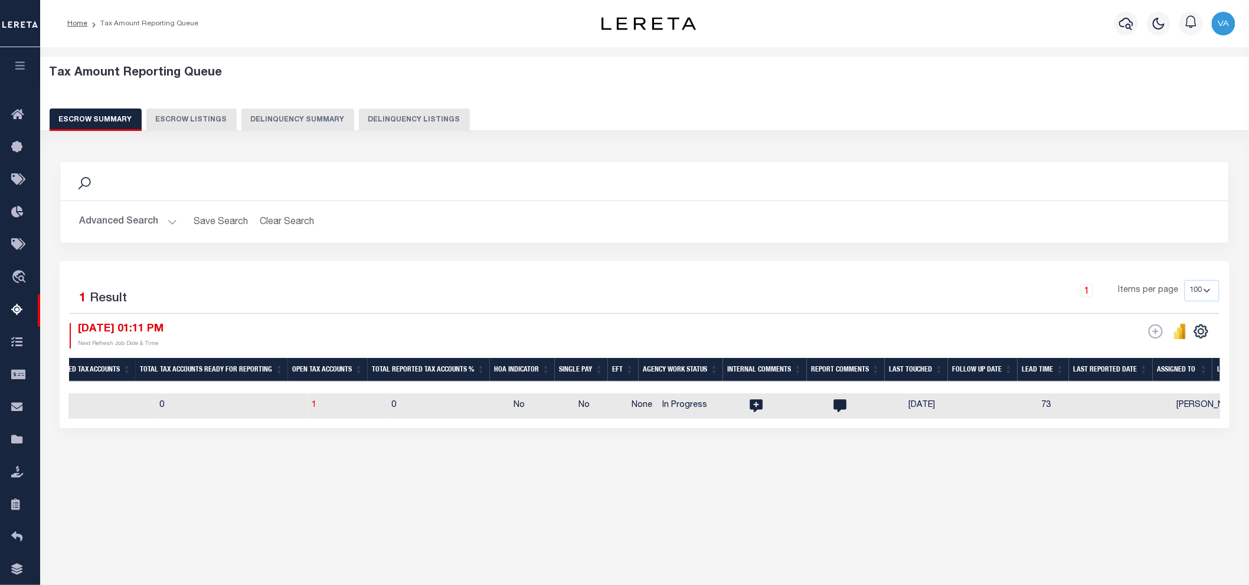
scroll to position [0, 1113]
click at [99, 215] on button "Advanced Search" at bounding box center [128, 222] width 98 height 23
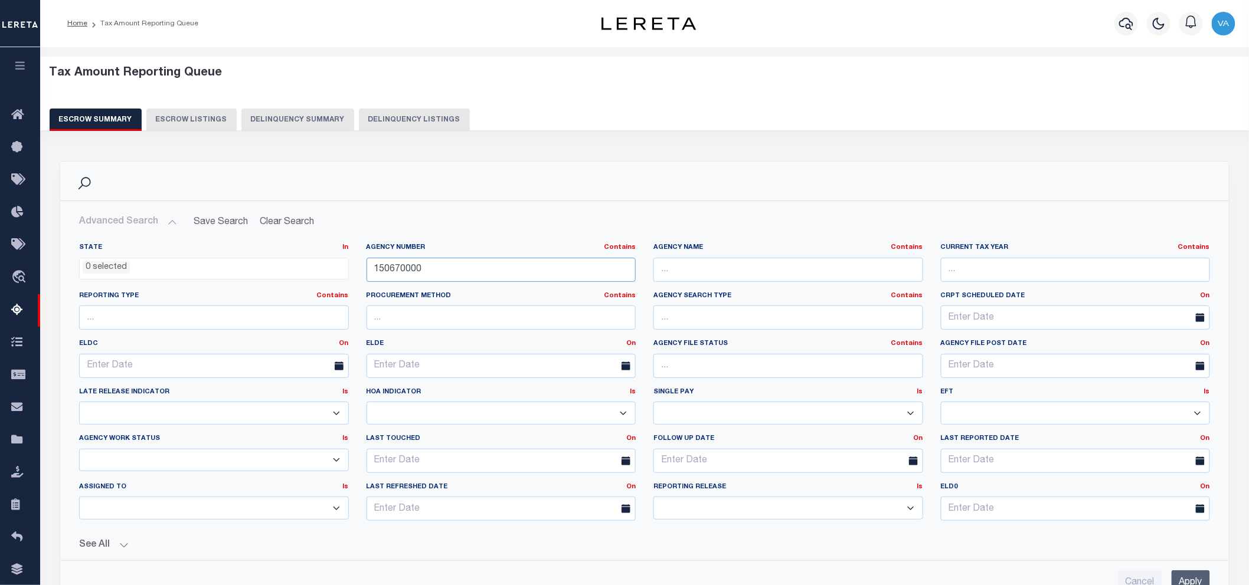
drag, startPoint x: 440, startPoint y: 269, endPoint x: 356, endPoint y: 257, distance: 84.1
click at [356, 257] on div "State In In AK AL AR AZ CA CO CT DC DE FL GA GU HI IA ID IL IN KS [GEOGRAPHIC_D…" at bounding box center [644, 386] width 1148 height 287
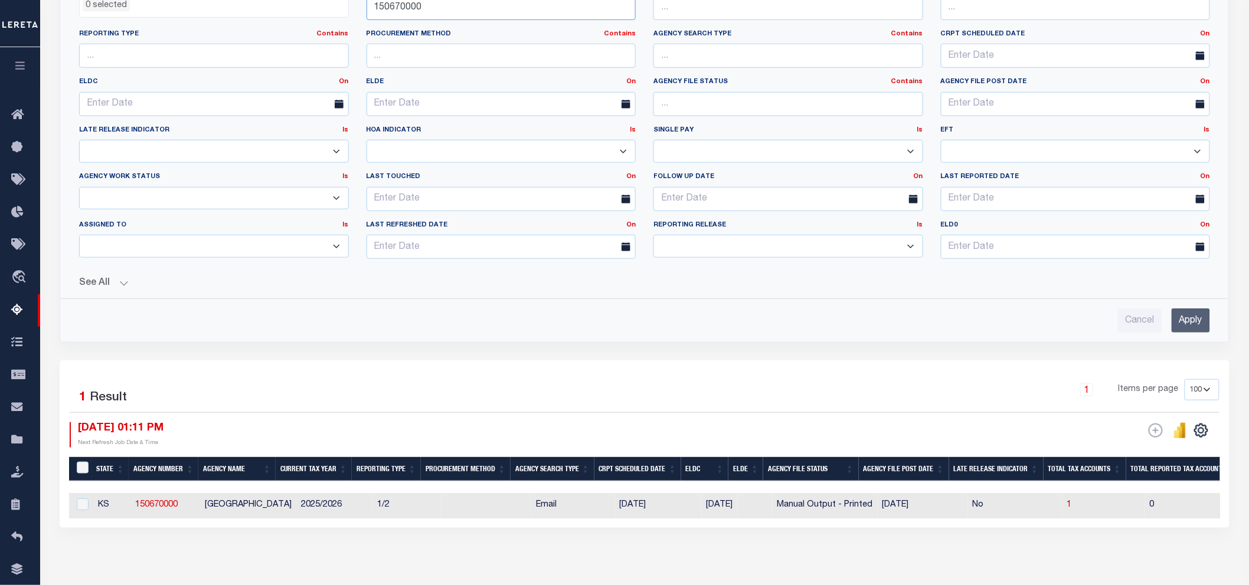
scroll to position [65, 0]
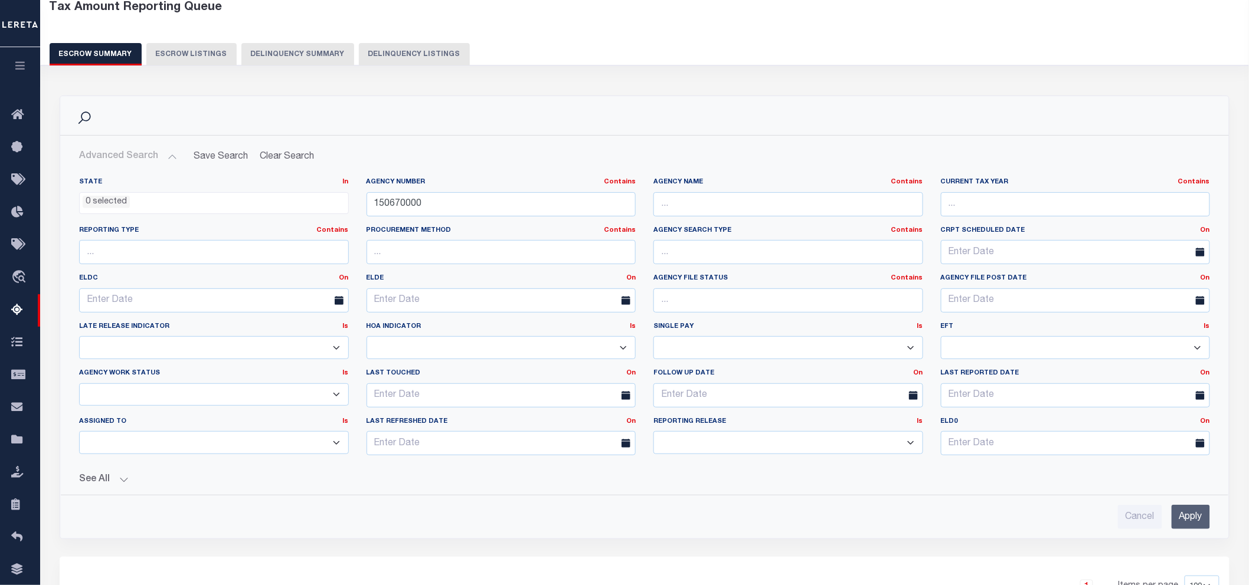
click at [1190, 514] on input "Apply" at bounding box center [1190, 517] width 38 height 24
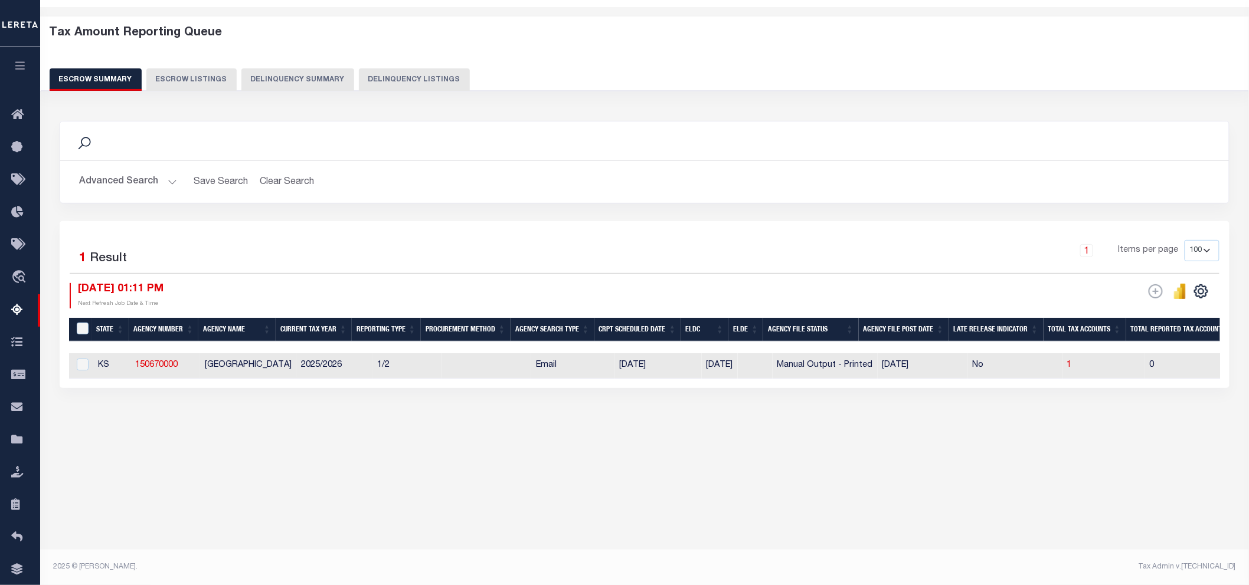
scroll to position [40, 0]
click at [172, 185] on button "Advanced Search" at bounding box center [128, 182] width 98 height 23
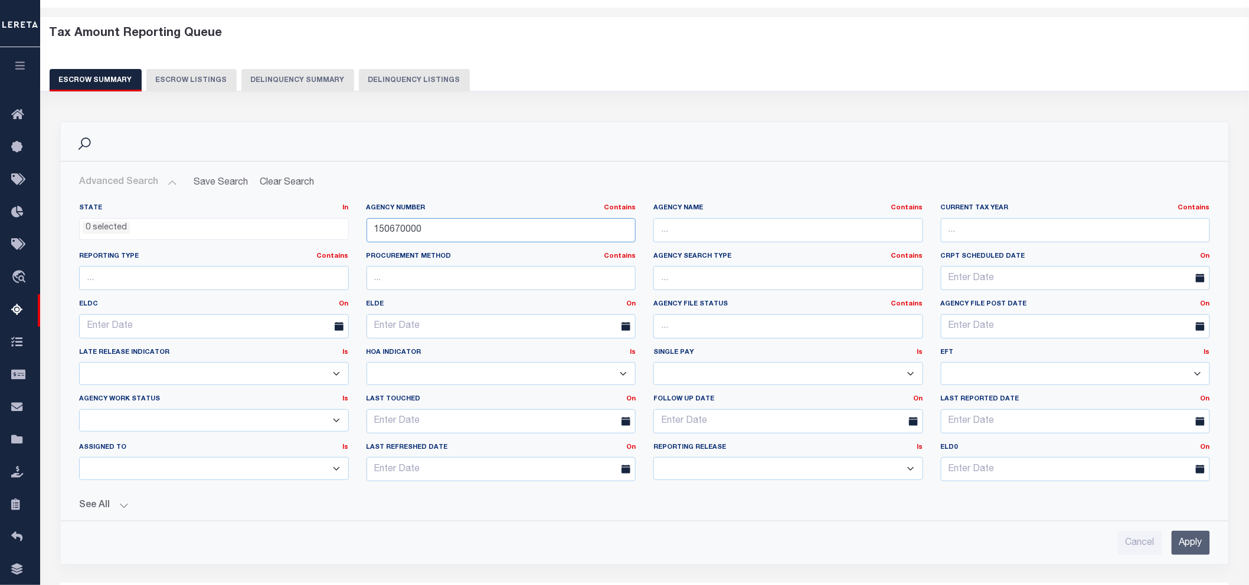
click at [422, 229] on input "150670000" at bounding box center [501, 230] width 270 height 24
drag, startPoint x: 422, startPoint y: 229, endPoint x: 358, endPoint y: 229, distance: 64.3
click at [358, 229] on div "Agency Number Contains Contains Is 150670000" at bounding box center [501, 228] width 287 height 48
paste input "42168"
type input "421680000"
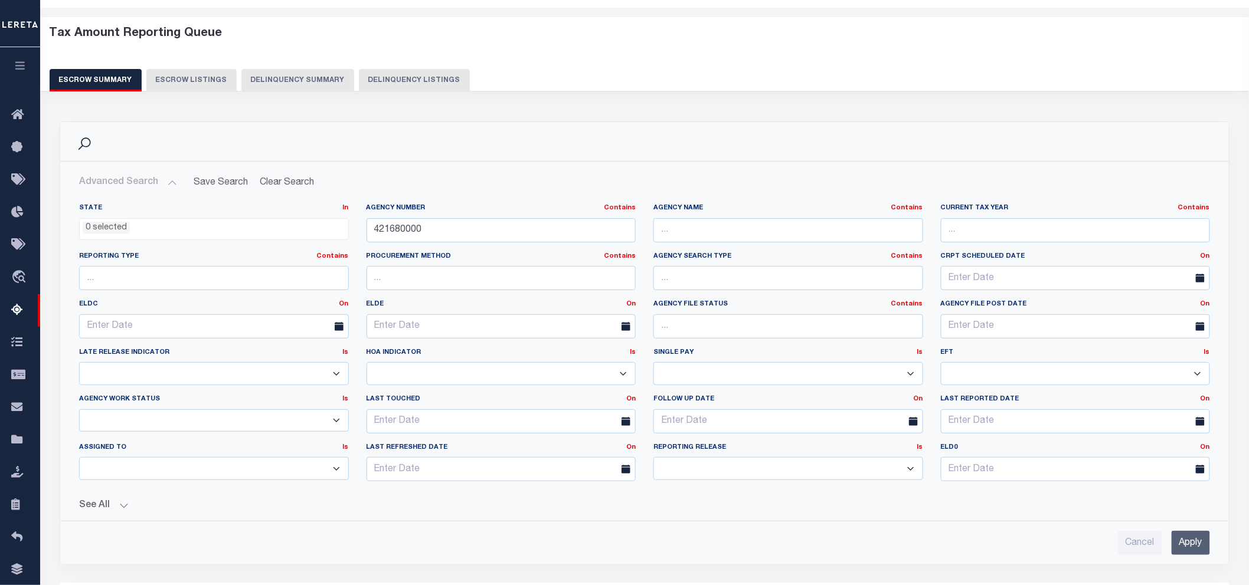
click at [1197, 545] on input "Apply" at bounding box center [1190, 543] width 38 height 24
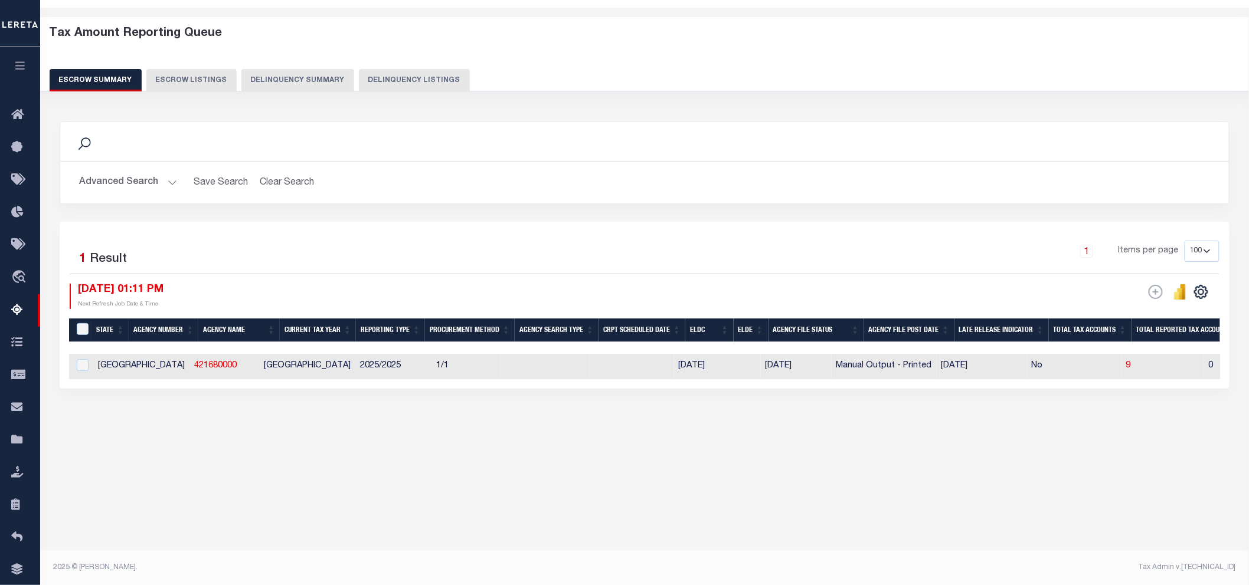
scroll to position [0, 285]
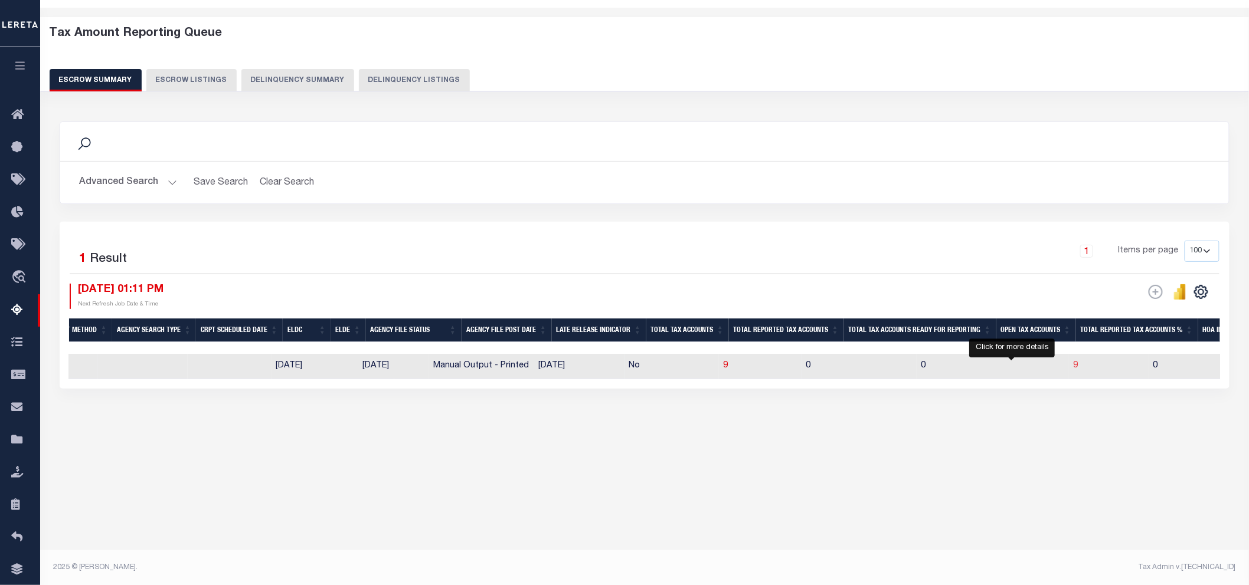
click at [1073, 367] on span "9" at bounding box center [1075, 366] width 5 height 8
select select "100"
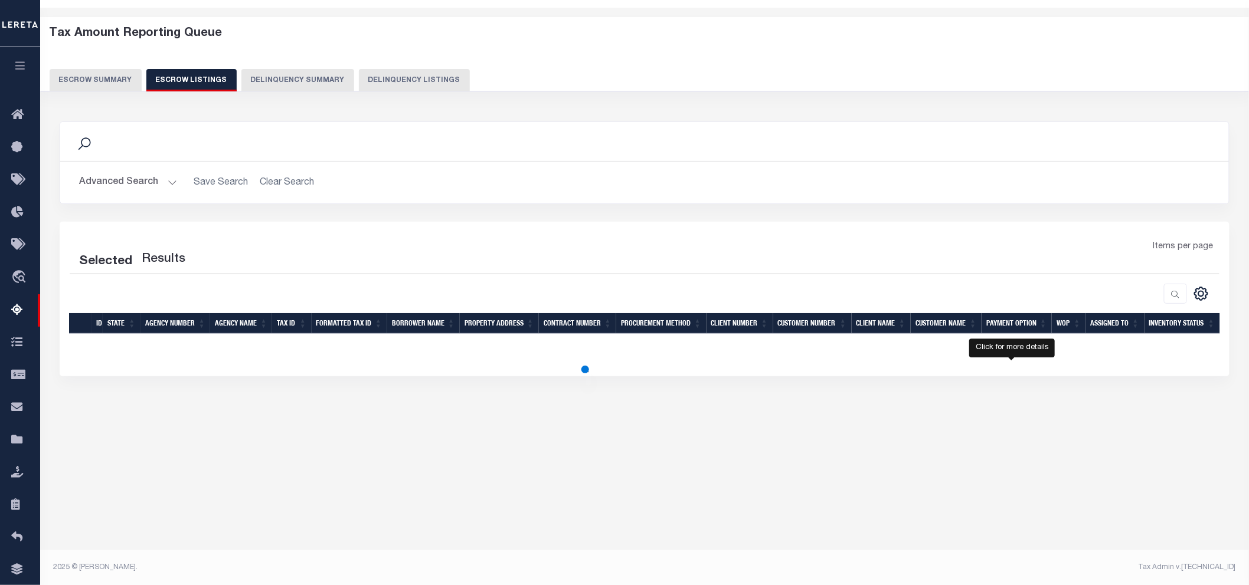
select select "100"
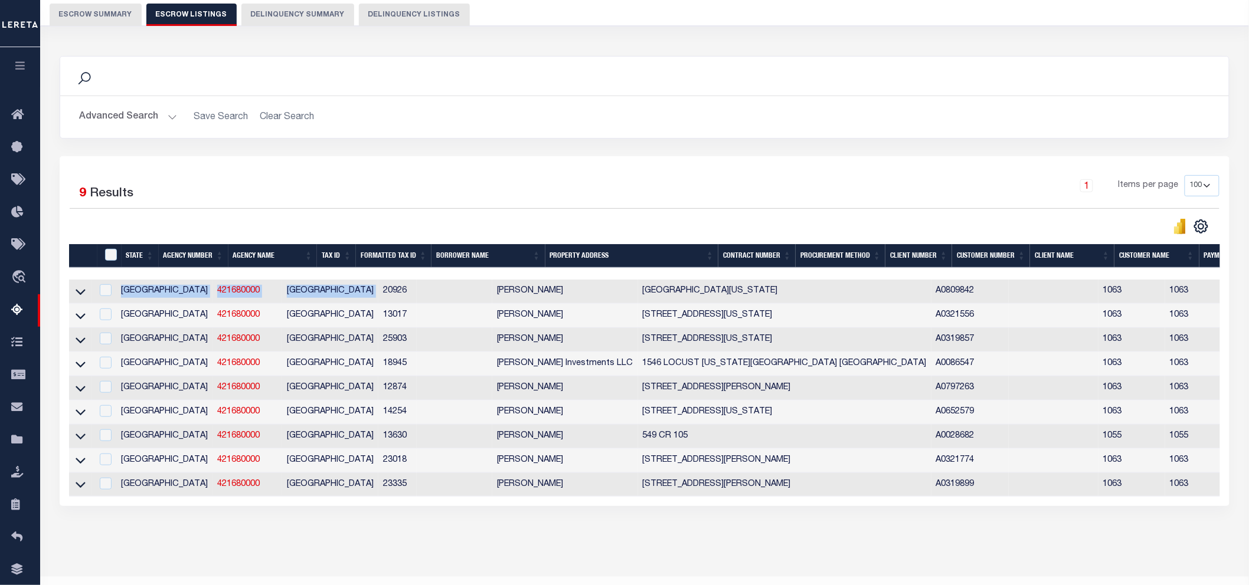
drag, startPoint x: 320, startPoint y: 287, endPoint x: 346, endPoint y: 279, distance: 27.2
click at [346, 279] on div "State Agency Number Agency Name Tax ID Formatted Tax ID Borrower Name Property …" at bounding box center [644, 370] width 1151 height 253
click at [352, 555] on div "Tax Amount Reporting Queue Escrow Summary Escrow Listings In" at bounding box center [644, 265] width 1201 height 623
drag, startPoint x: 350, startPoint y: 293, endPoint x: 317, endPoint y: 293, distance: 32.5
click at [378, 293] on td "20926" at bounding box center [397, 292] width 38 height 24
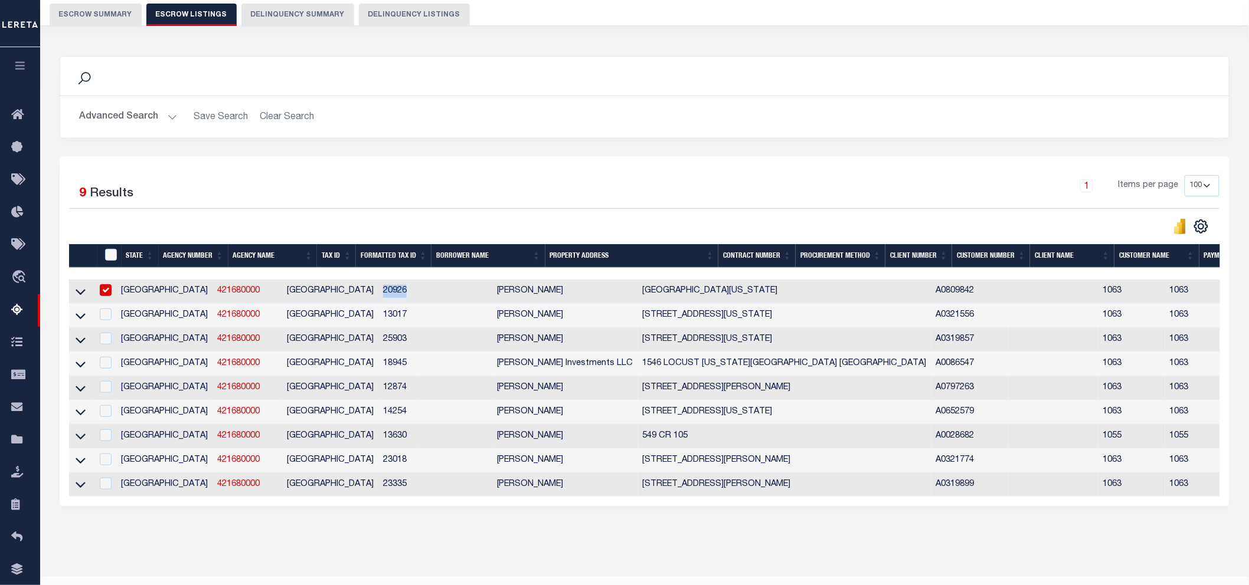
checkbox input "false"
checkbox input "true"
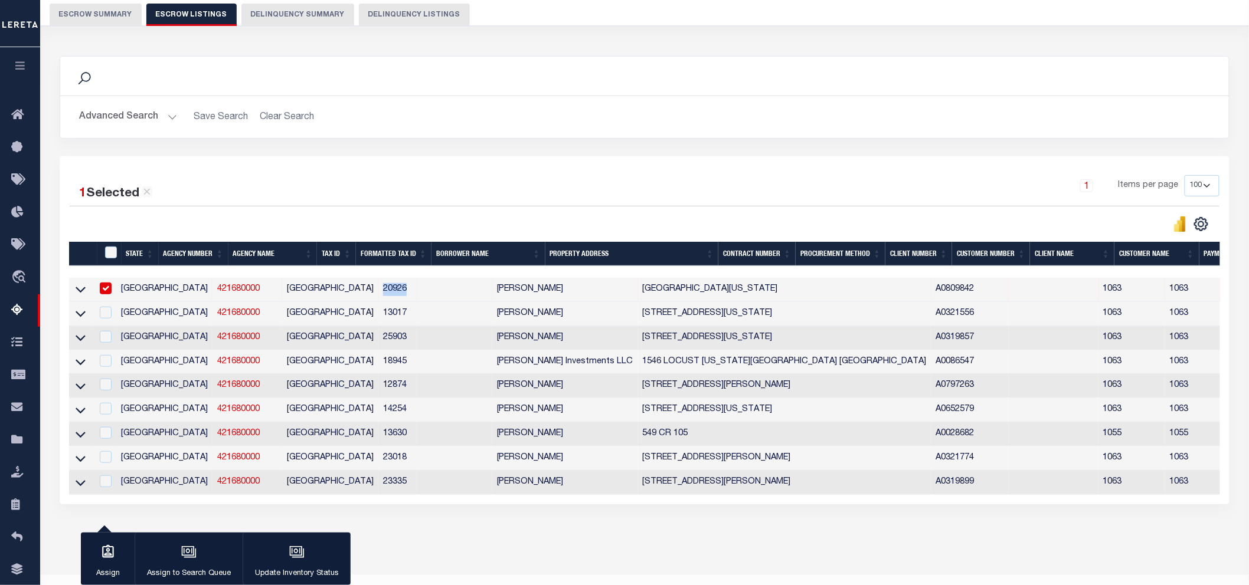
copy td "20926"
drag, startPoint x: 360, startPoint y: 310, endPoint x: 317, endPoint y: 317, distance: 43.0
click at [317, 317] on tr "TX 421680000 [GEOGRAPHIC_DATA] 13017 [PERSON_NAME] [STREET_ADDRESS][US_STATE] A…" at bounding box center [859, 314] width 1580 height 24
copy td "13017"
drag, startPoint x: 348, startPoint y: 342, endPoint x: 319, endPoint y: 342, distance: 29.5
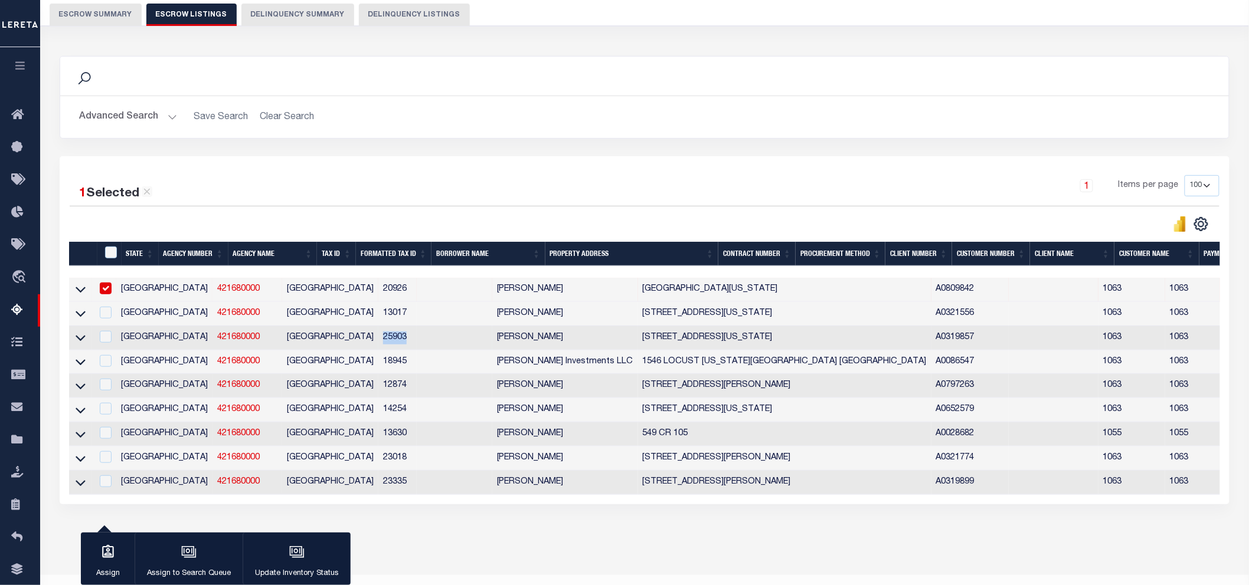
click at [378, 342] on td "25903" at bounding box center [397, 338] width 38 height 24
checkbox input "true"
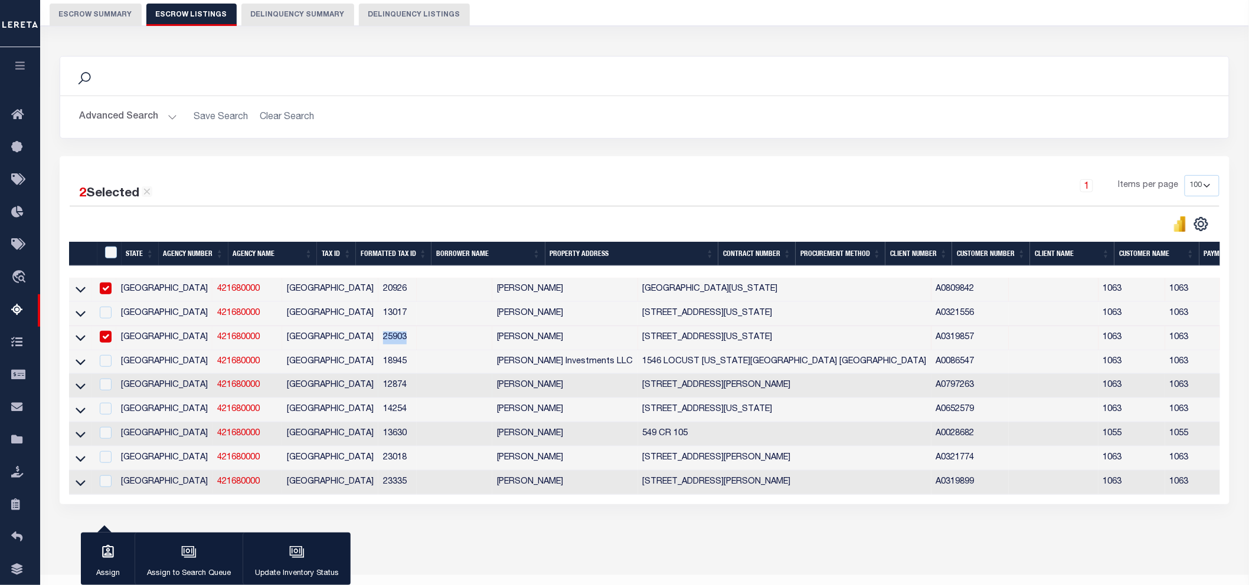
copy td "25903"
drag, startPoint x: 351, startPoint y: 361, endPoint x: 317, endPoint y: 362, distance: 33.7
click at [378, 362] on td "18945" at bounding box center [397, 362] width 38 height 24
checkbox input "true"
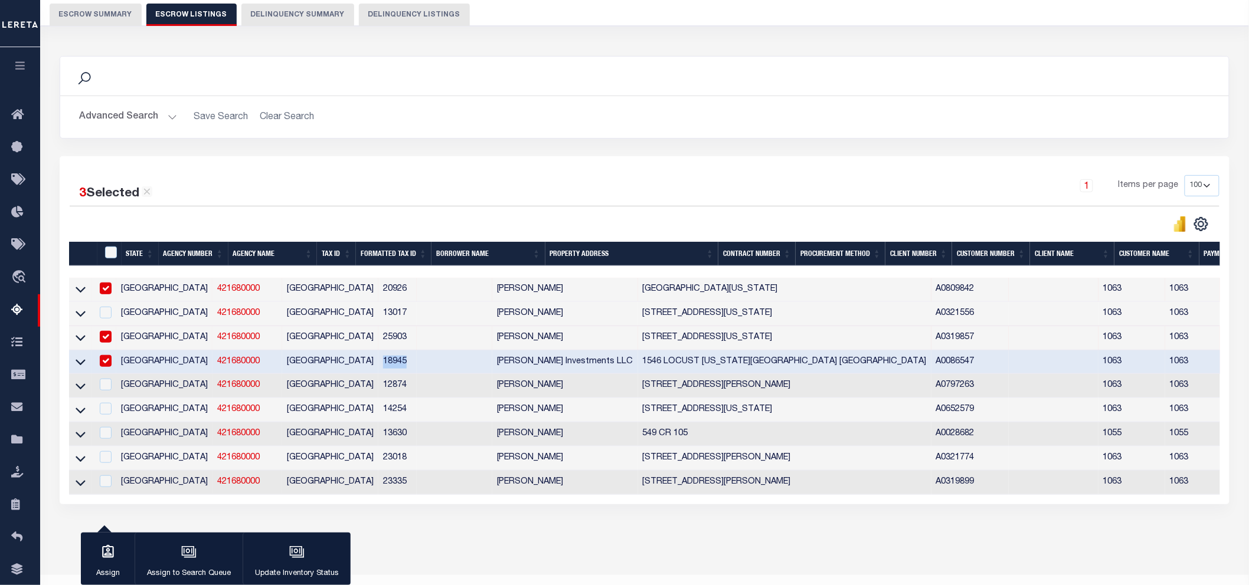
copy td "18945"
drag, startPoint x: 351, startPoint y: 390, endPoint x: 325, endPoint y: 391, distance: 26.0
click at [378, 391] on td "12874" at bounding box center [397, 386] width 38 height 24
checkbox input "true"
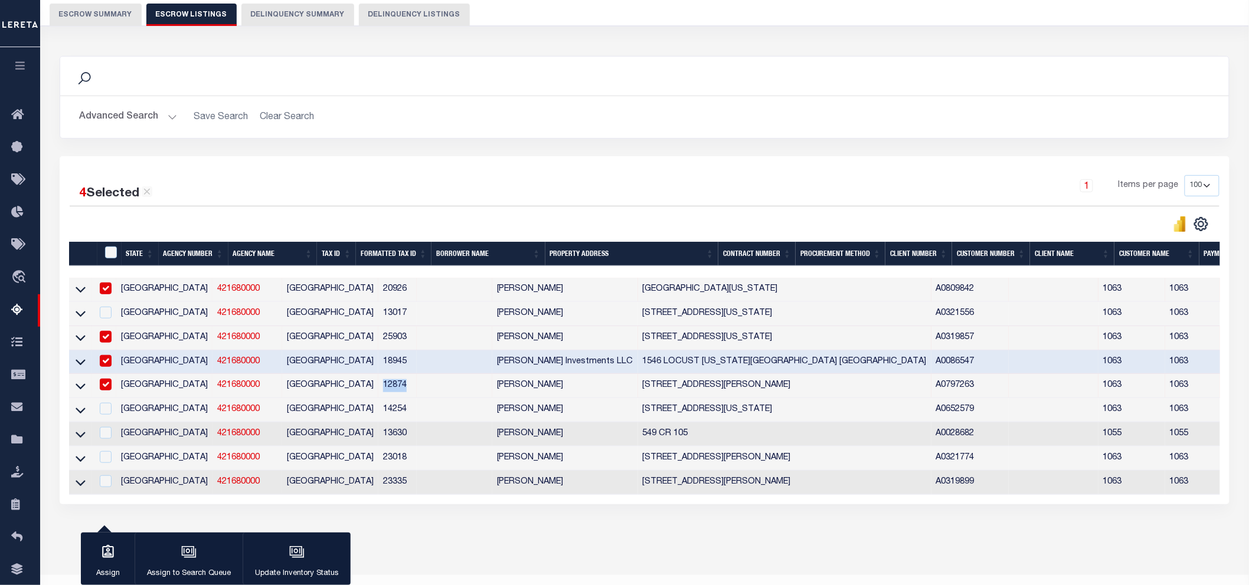
copy td "12874"
click at [378, 409] on td "14254" at bounding box center [397, 410] width 38 height 24
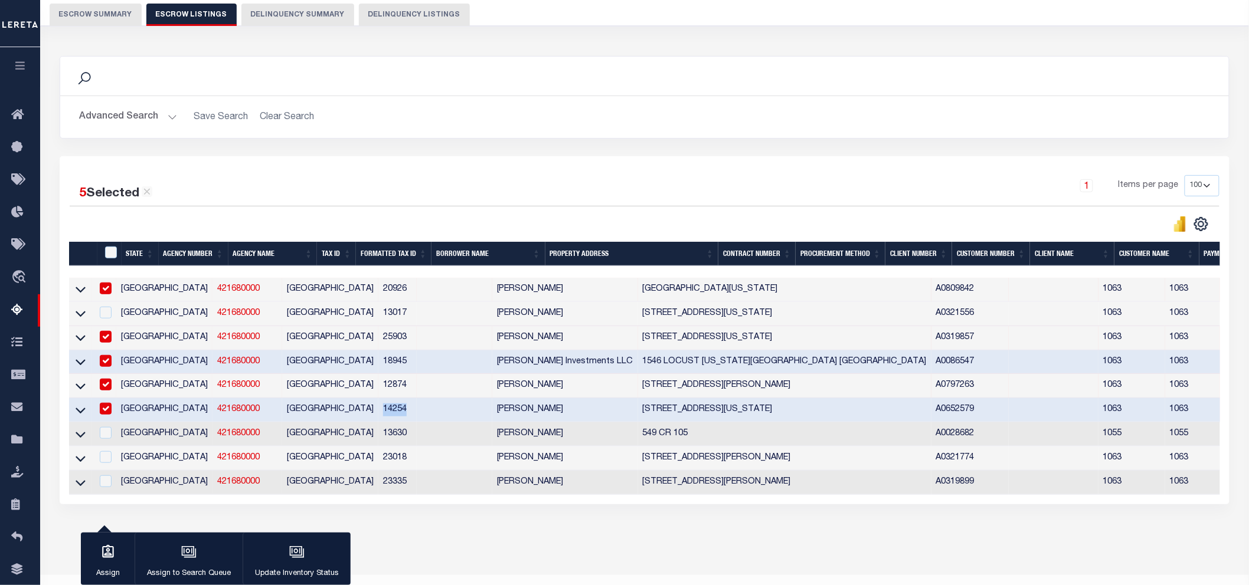
drag, startPoint x: 350, startPoint y: 409, endPoint x: 322, endPoint y: 410, distance: 28.3
click at [378, 410] on td "14254" at bounding box center [397, 410] width 38 height 24
checkbox input "false"
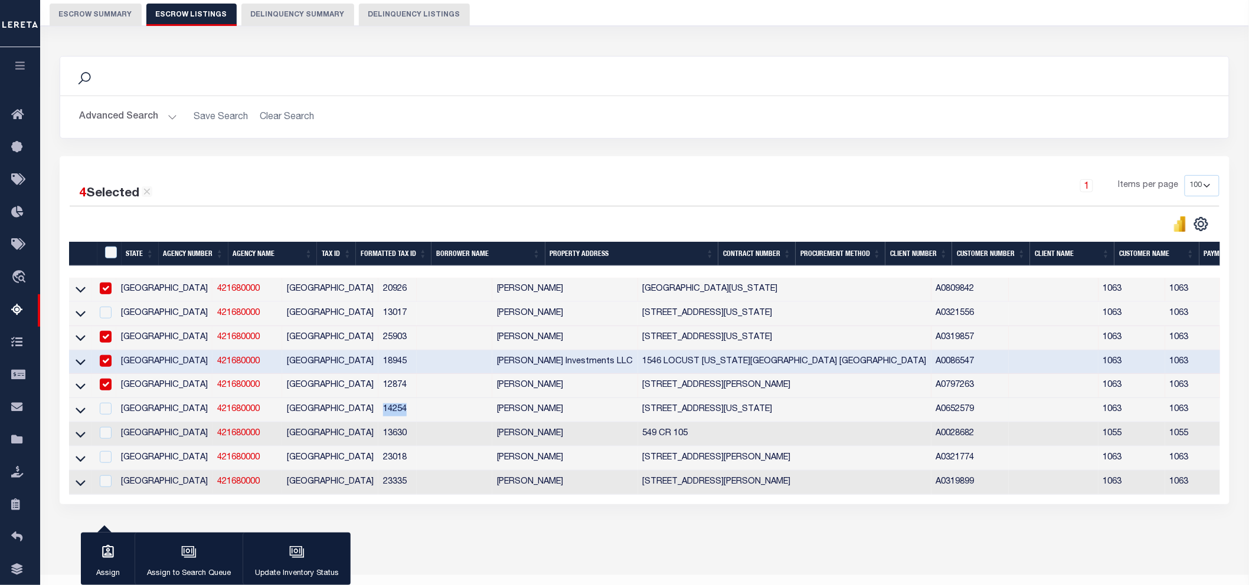
copy td "14254"
drag, startPoint x: 355, startPoint y: 432, endPoint x: 320, endPoint y: 433, distance: 34.8
click at [378, 433] on td "13630" at bounding box center [397, 434] width 38 height 24
checkbox input "true"
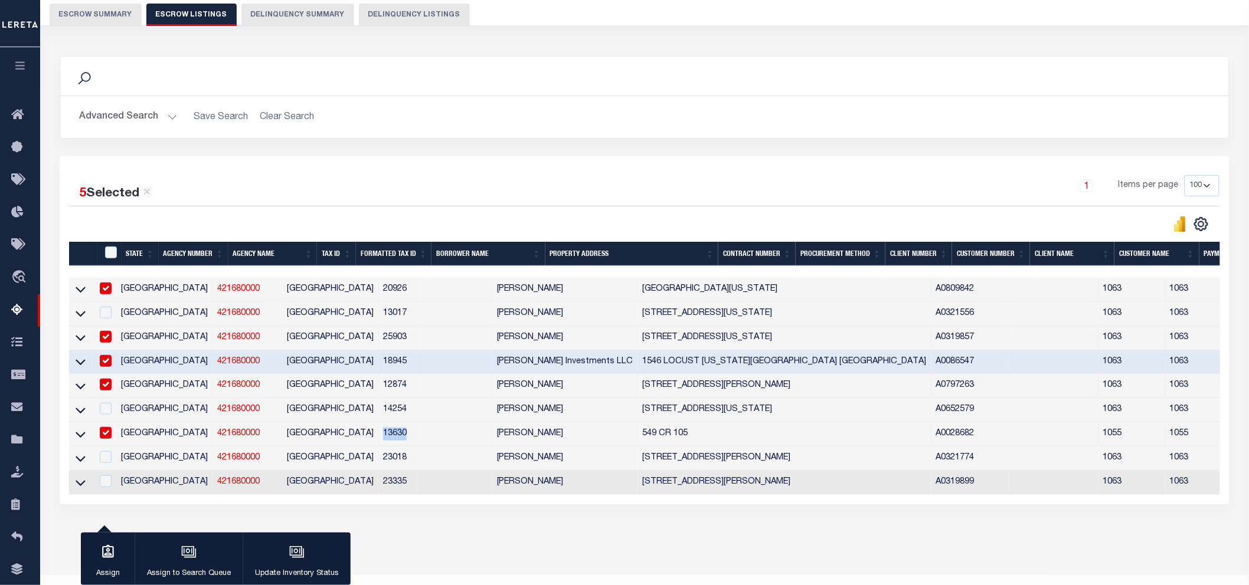
copy td "13630"
drag, startPoint x: 348, startPoint y: 456, endPoint x: 323, endPoint y: 457, distance: 24.8
click at [378, 457] on td "23018" at bounding box center [397, 459] width 38 height 24
checkbox input "true"
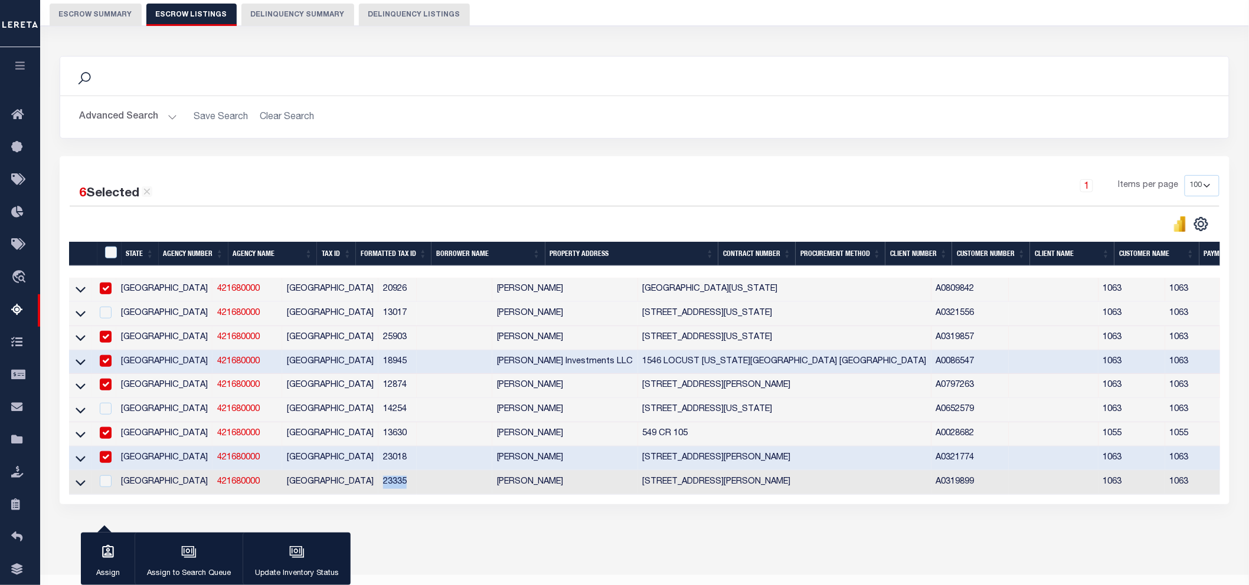
drag, startPoint x: 352, startPoint y: 484, endPoint x: 320, endPoint y: 490, distance: 33.0
click at [378, 490] on td "23335" at bounding box center [397, 483] width 38 height 24
checkbox input "true"
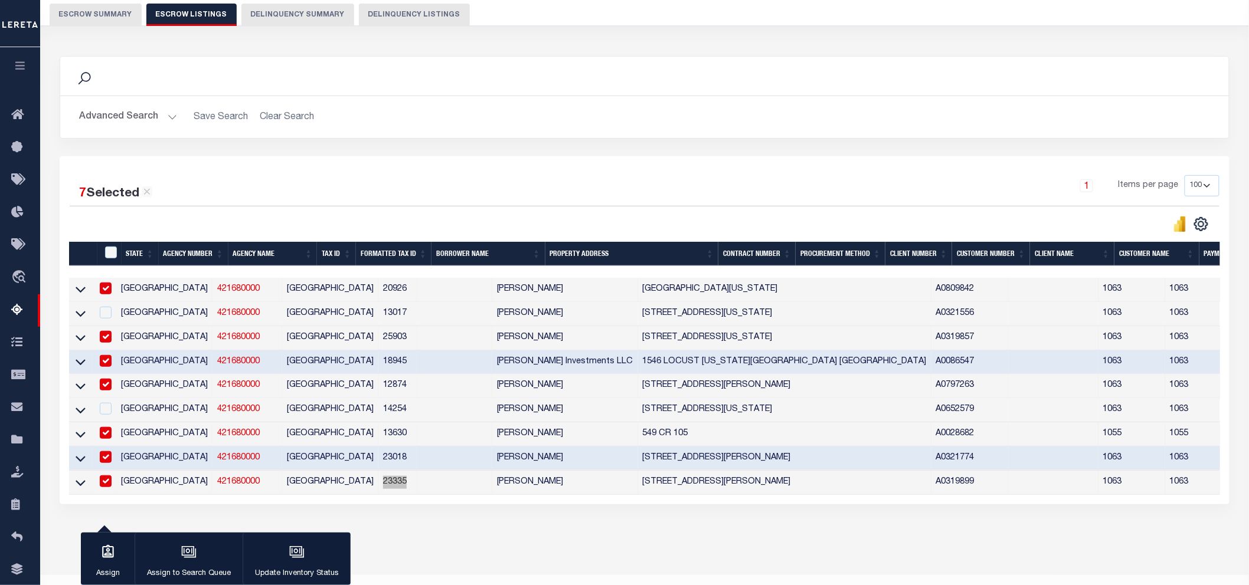
scroll to position [0, 0]
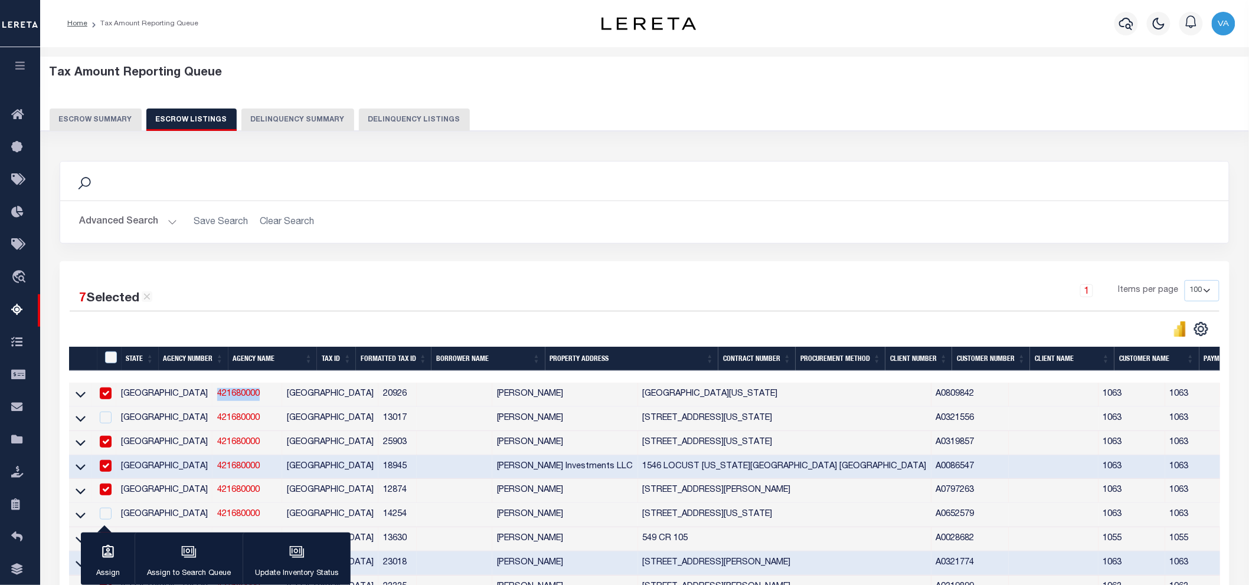
drag, startPoint x: 209, startPoint y: 394, endPoint x: 164, endPoint y: 398, distance: 45.0
click at [212, 398] on td "421680000" at bounding box center [247, 395] width 70 height 24
checkbox input "false"
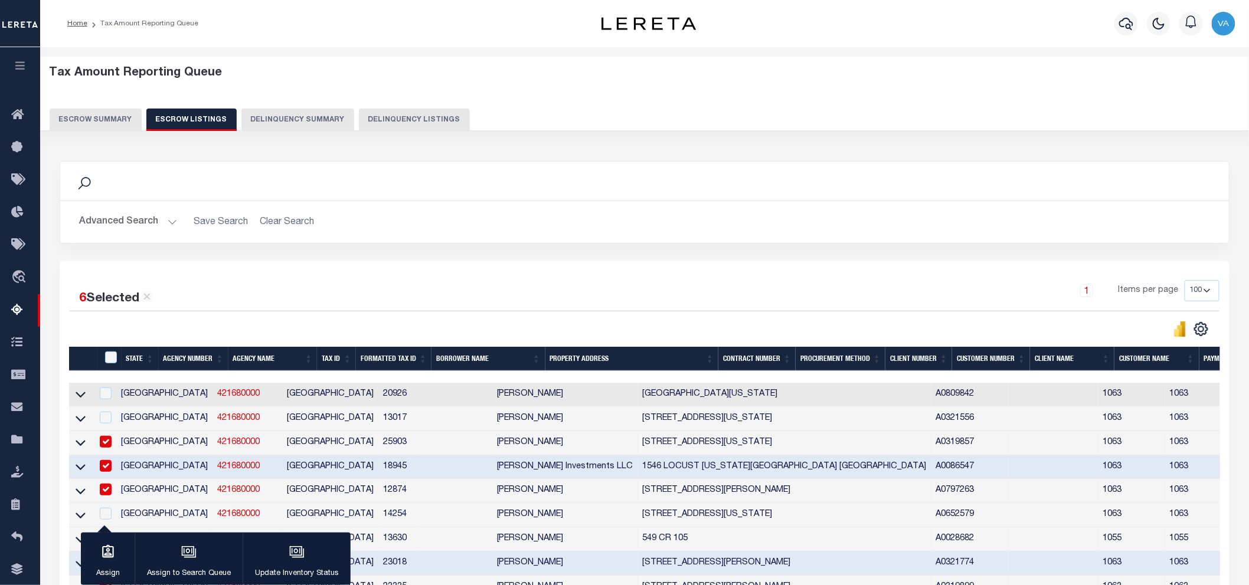
click at [93, 107] on div "Tax Amount Reporting Queue Escrow Summary Escrow Listings Delinquency Summary" at bounding box center [645, 98] width 1190 height 65
click at [87, 114] on button "Escrow Summary" at bounding box center [96, 120] width 92 height 22
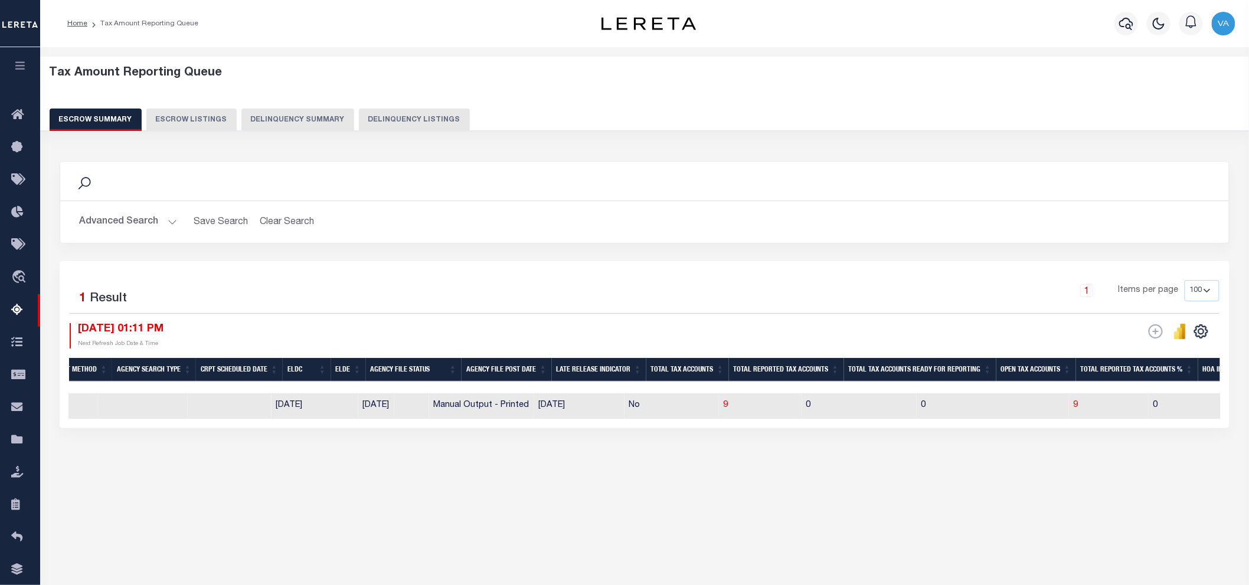
click at [136, 217] on button "Advanced Search" at bounding box center [128, 222] width 98 height 23
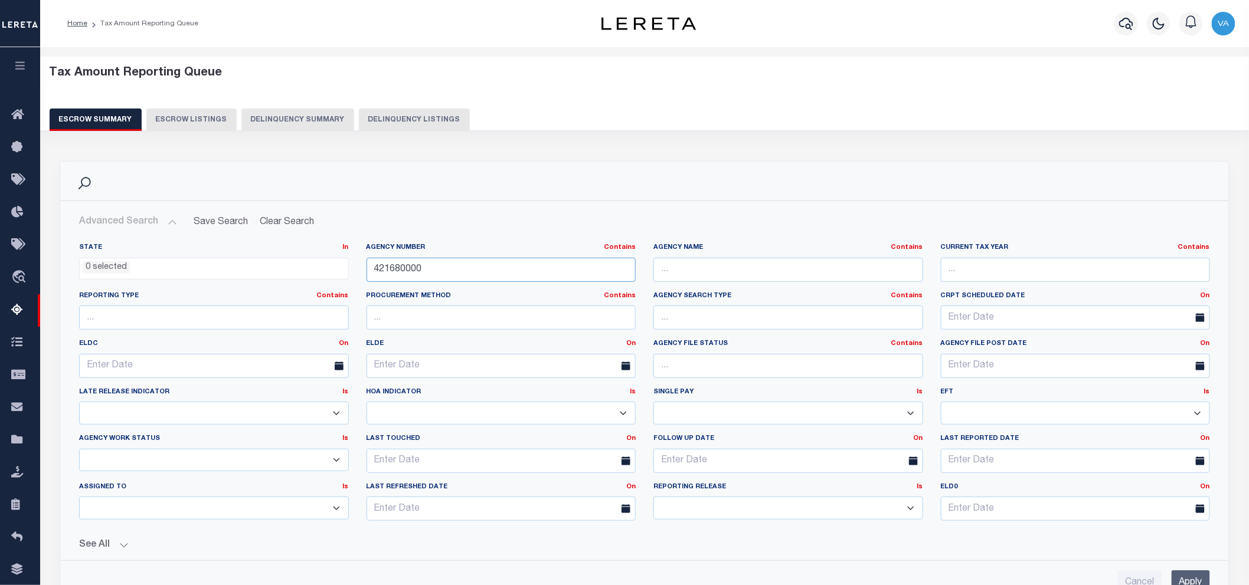
drag, startPoint x: 421, startPoint y: 270, endPoint x: 376, endPoint y: 276, distance: 45.8
click at [376, 276] on input "421680000" at bounding box center [501, 270] width 270 height 24
paste input "15067"
type input "150670000"
click at [1175, 575] on input "Apply" at bounding box center [1190, 583] width 38 height 24
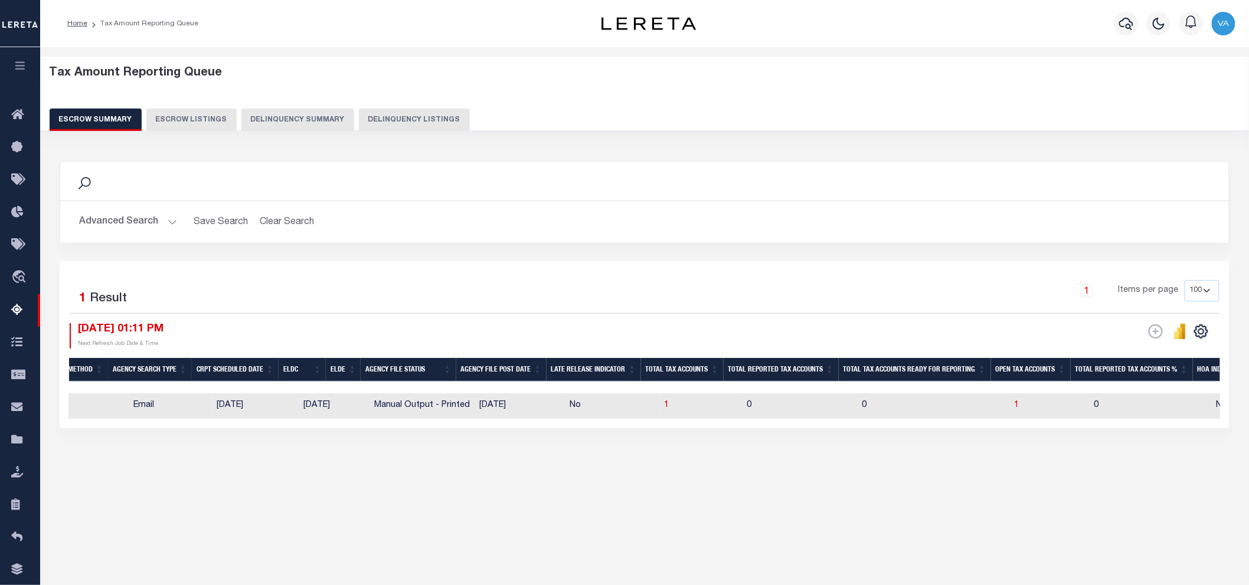
click at [641, 406] on td "No" at bounding box center [612, 406] width 94 height 25
checkbox input "true"
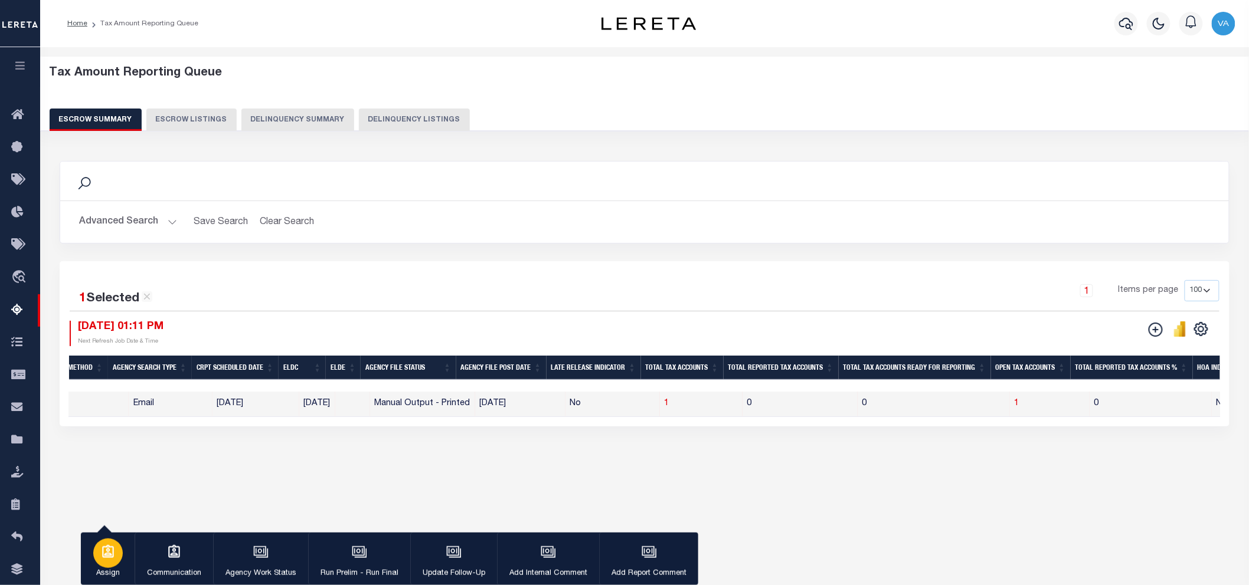
click at [108, 552] on icon "button" at bounding box center [108, 551] width 12 height 13
select select "[PERSON_NAME]"
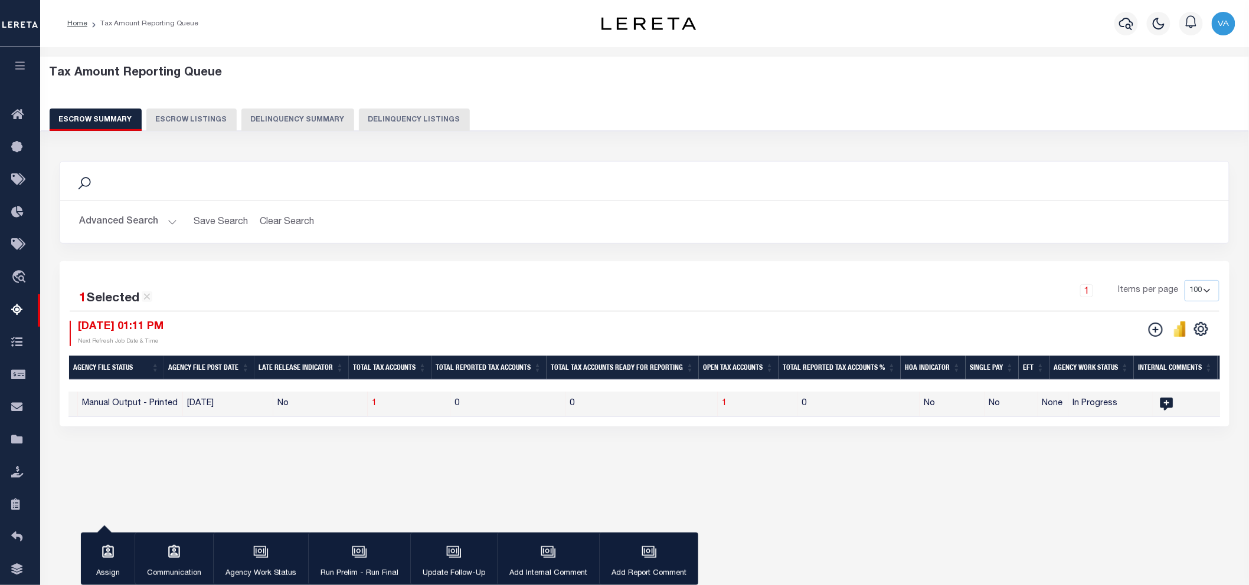
scroll to position [0, 736]
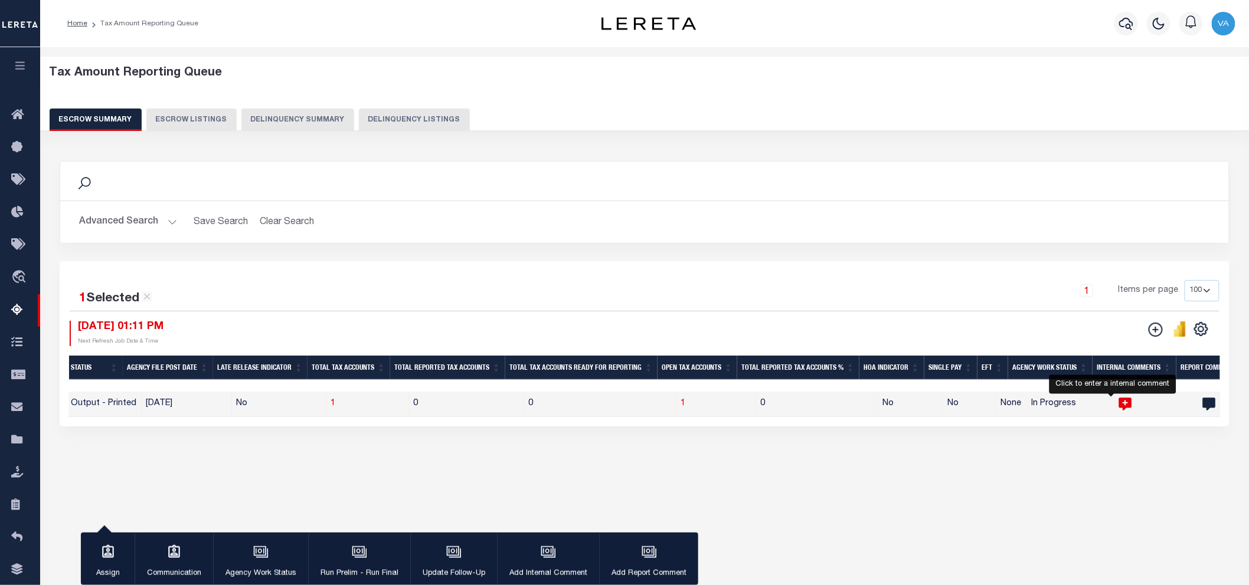
click at [1119, 405] on icon at bounding box center [1125, 404] width 13 height 13
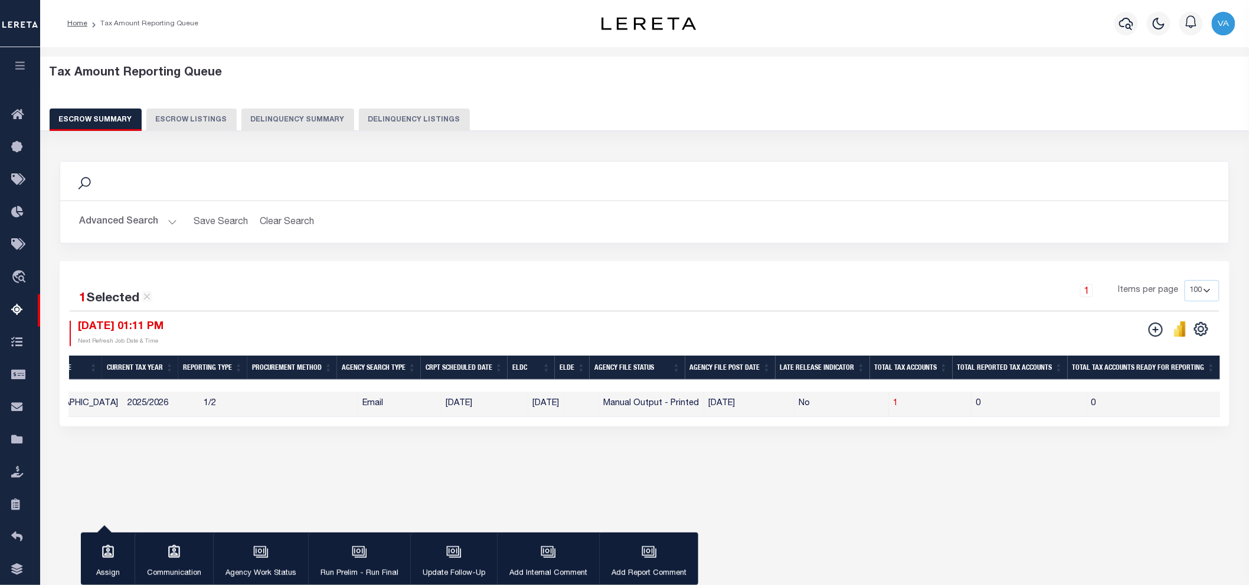
scroll to position [0, 72]
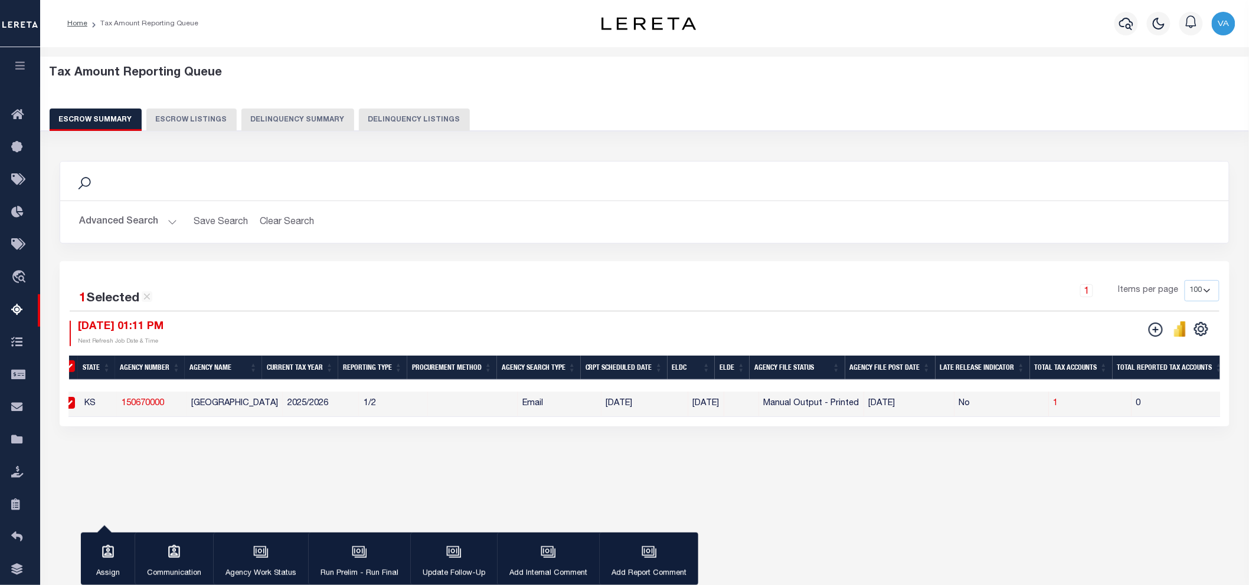
click at [692, 309] on div "1 Items per page 10 25 50 100 500" at bounding box center [791, 295] width 858 height 31
click at [743, 302] on div "1 Items per page 10 25 50 100 500" at bounding box center [791, 295] width 858 height 31
click at [900, 213] on h2 "Advanced Search Save Search Clear Search EscrowSummaryGridWrapper_dynamictable_…" at bounding box center [644, 222] width 1149 height 23
